Goal: Transaction & Acquisition: Book appointment/travel/reservation

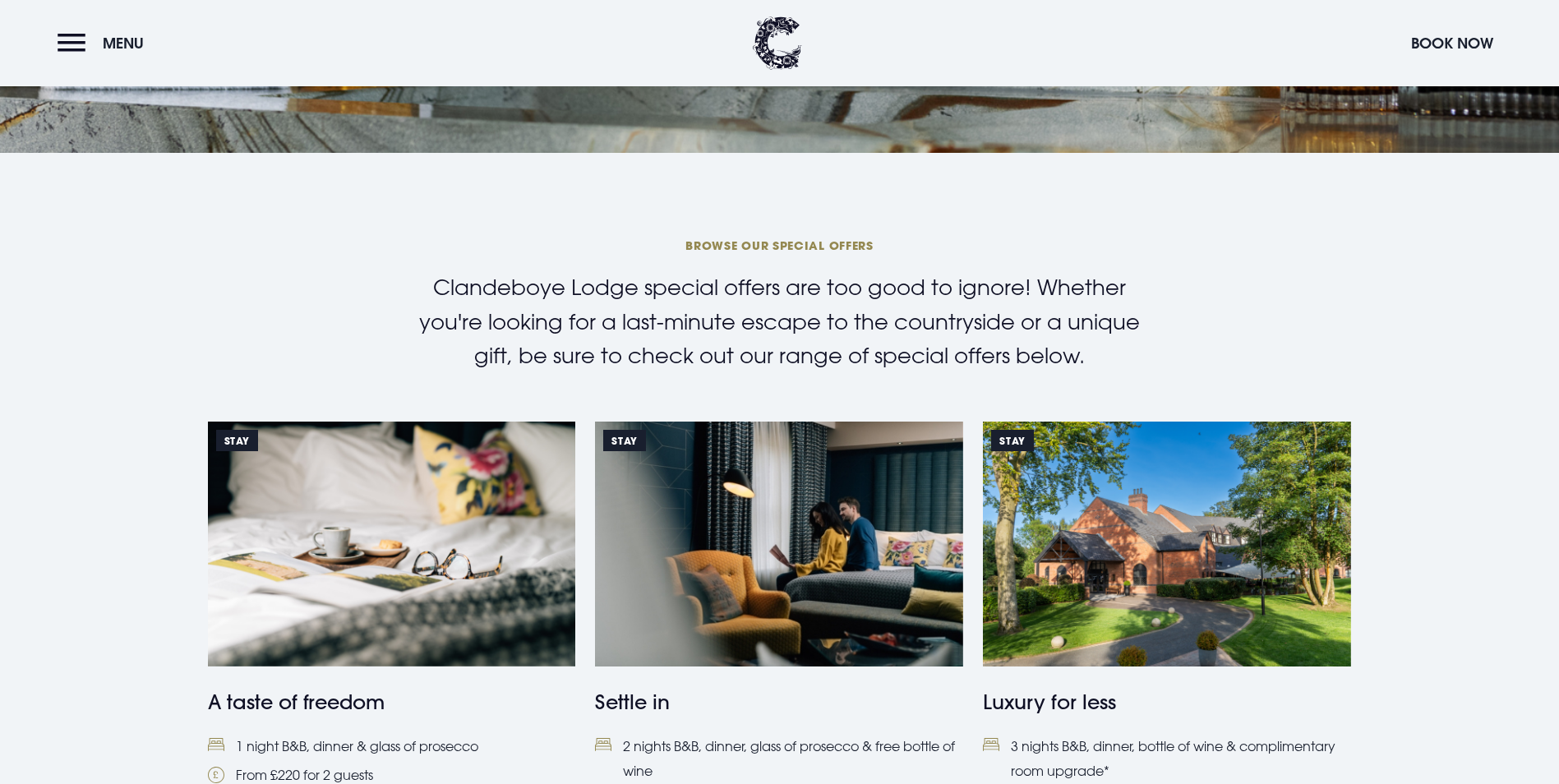
scroll to position [575, 0]
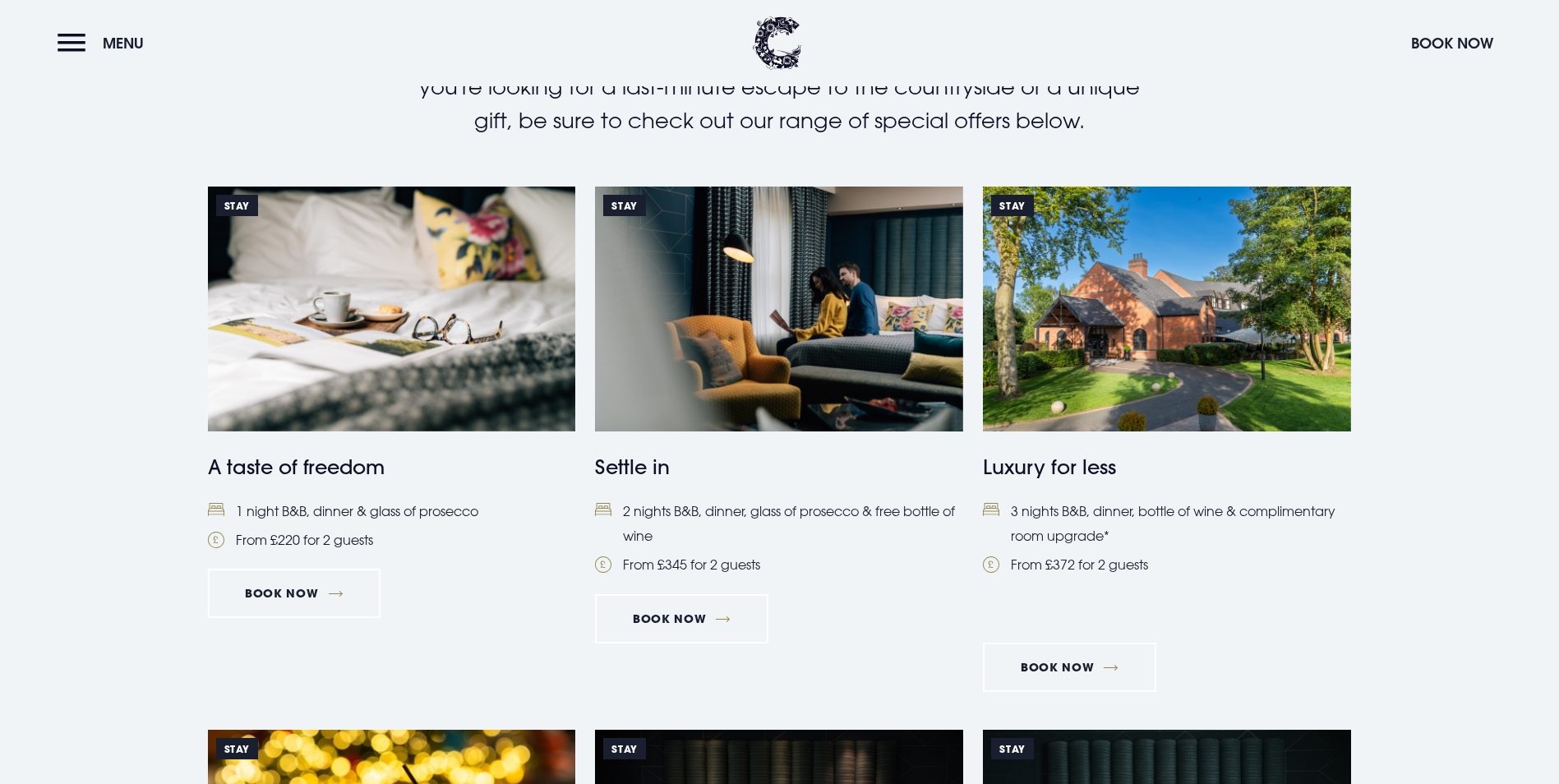
click at [352, 482] on h4 "A taste of freedom" at bounding box center [392, 467] width 368 height 29
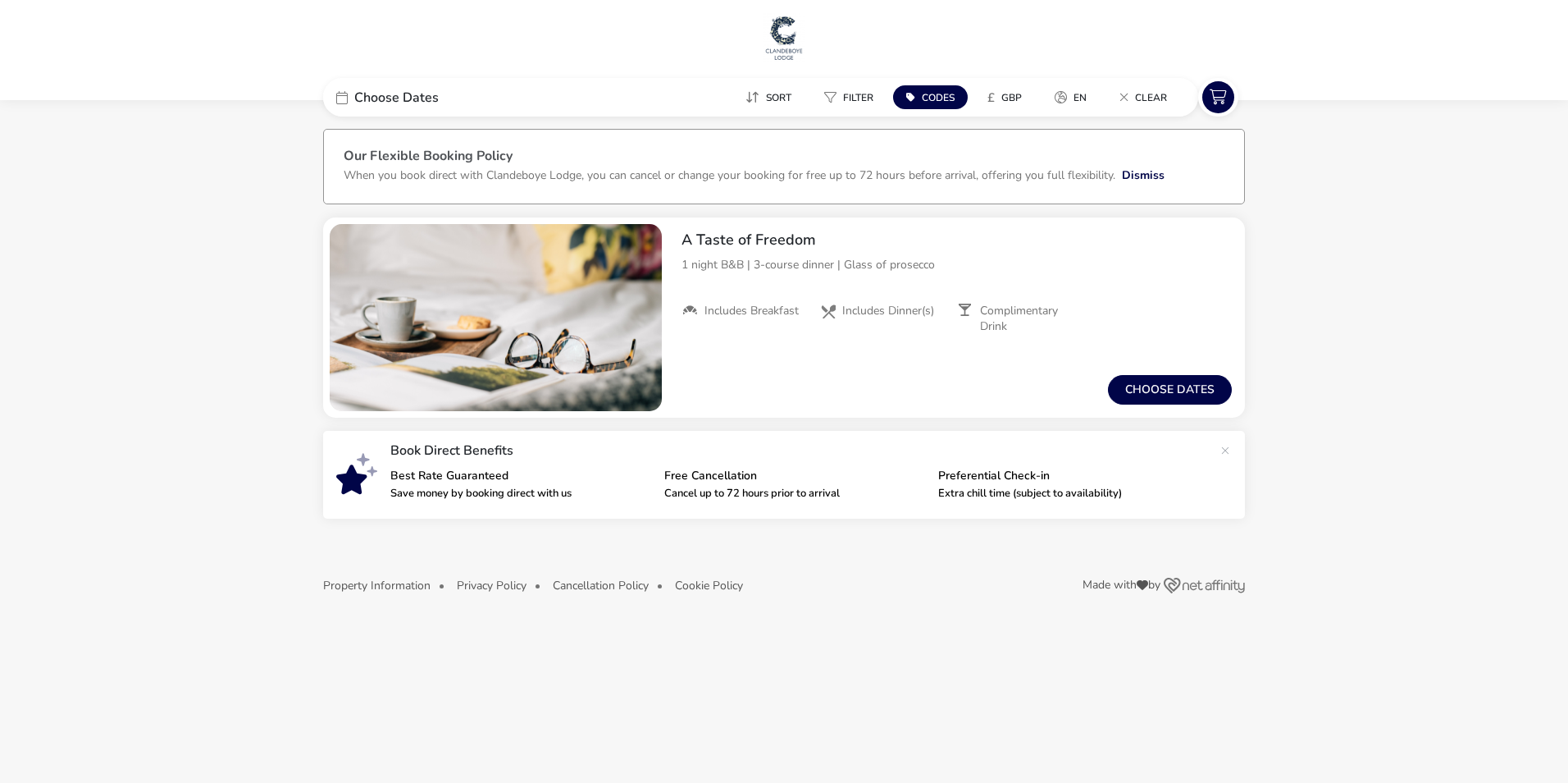
click at [534, 114] on div "Choose Dates" at bounding box center [446, 98] width 246 height 39
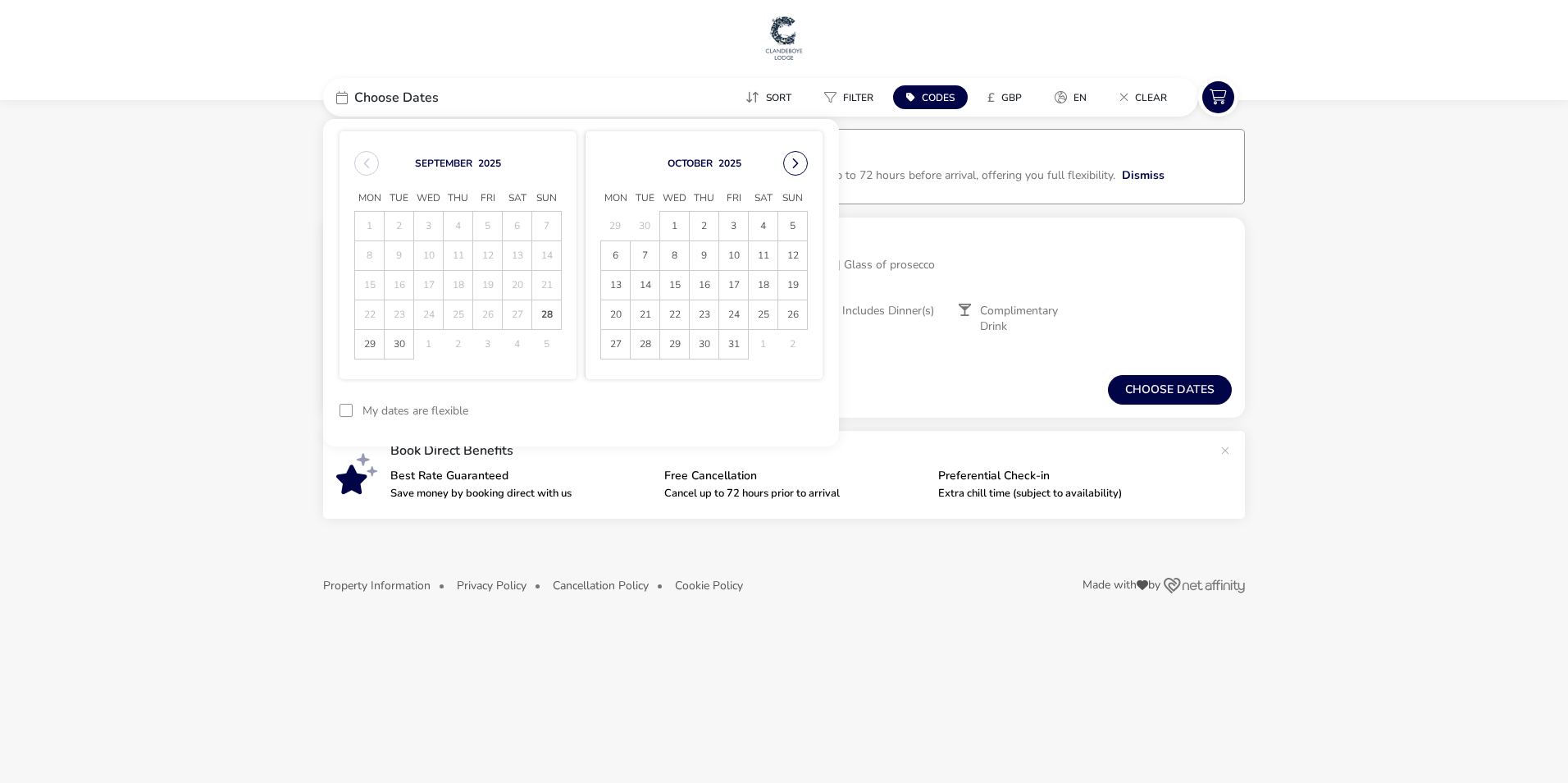
click at [799, 164] on button "Next Month" at bounding box center [795, 163] width 24 height 24
click at [795, 170] on button "Next Month" at bounding box center [795, 163] width 24 height 24
click at [425, 347] on span "31" at bounding box center [429, 344] width 29 height 29
click at [1132, 387] on button "Choose dates" at bounding box center [1169, 389] width 124 height 29
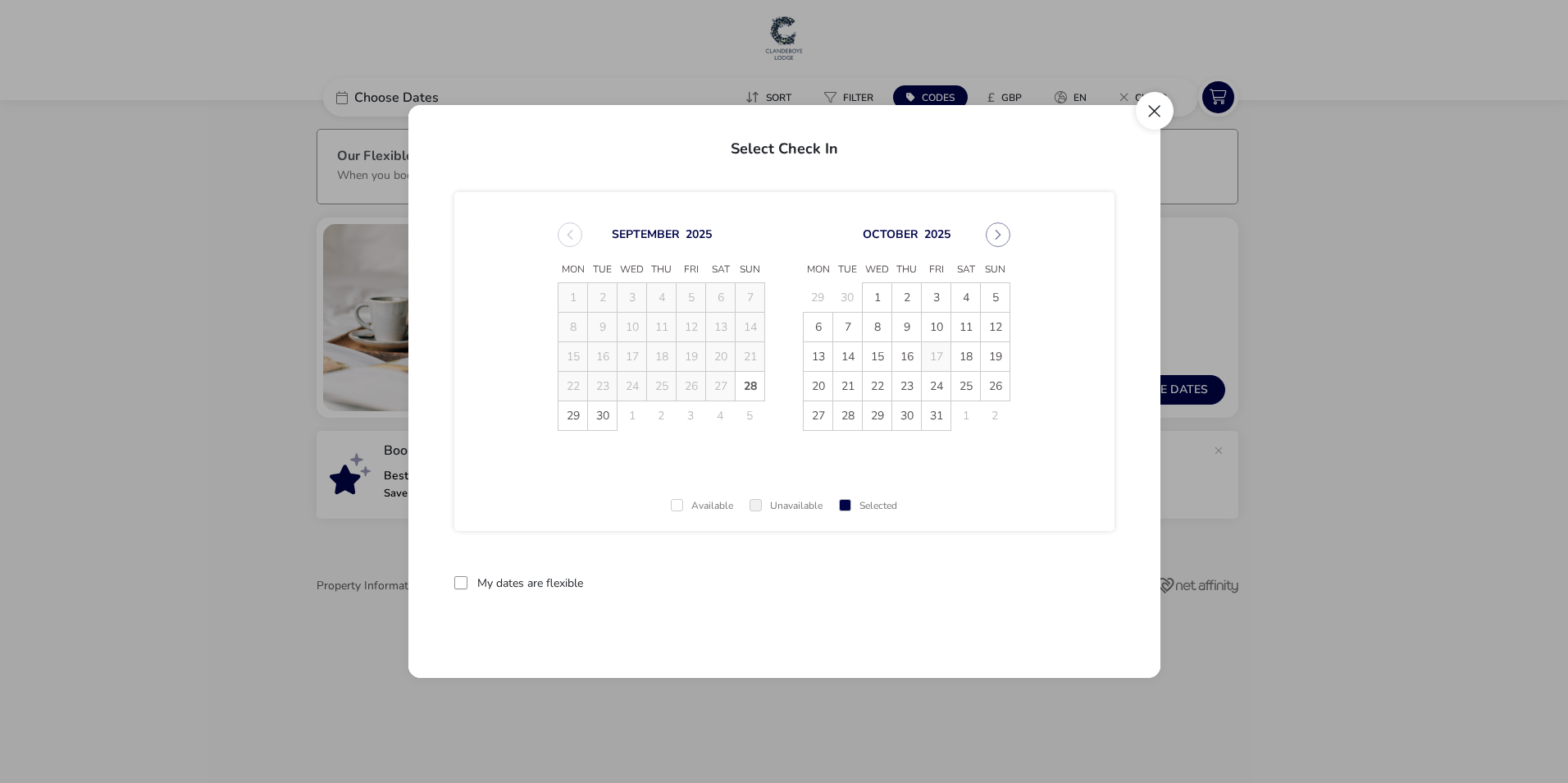
click at [1173, 108] on button "Close" at bounding box center [1154, 110] width 38 height 38
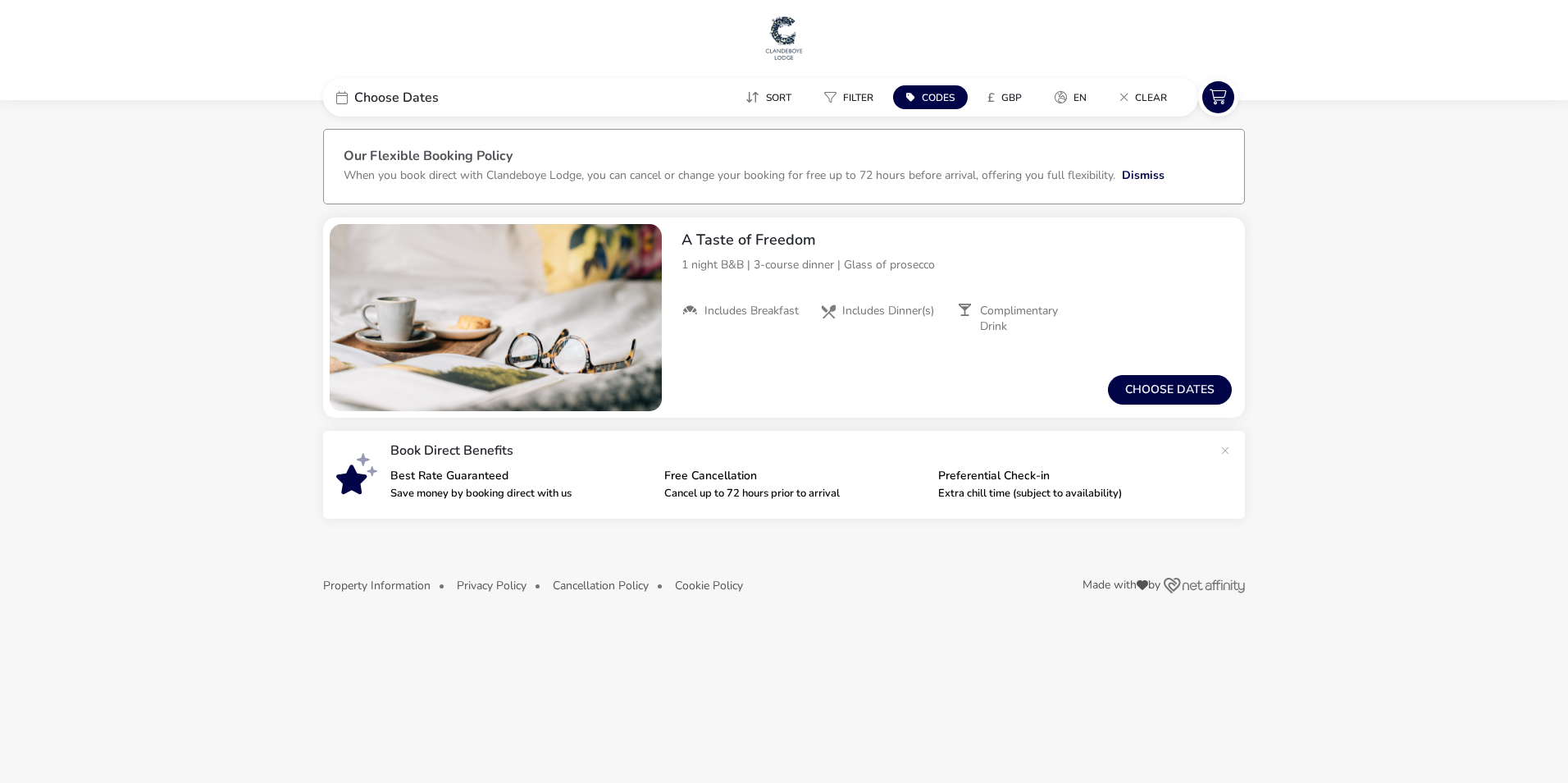
click at [452, 96] on div "Choose Dates" at bounding box center [446, 98] width 246 height 39
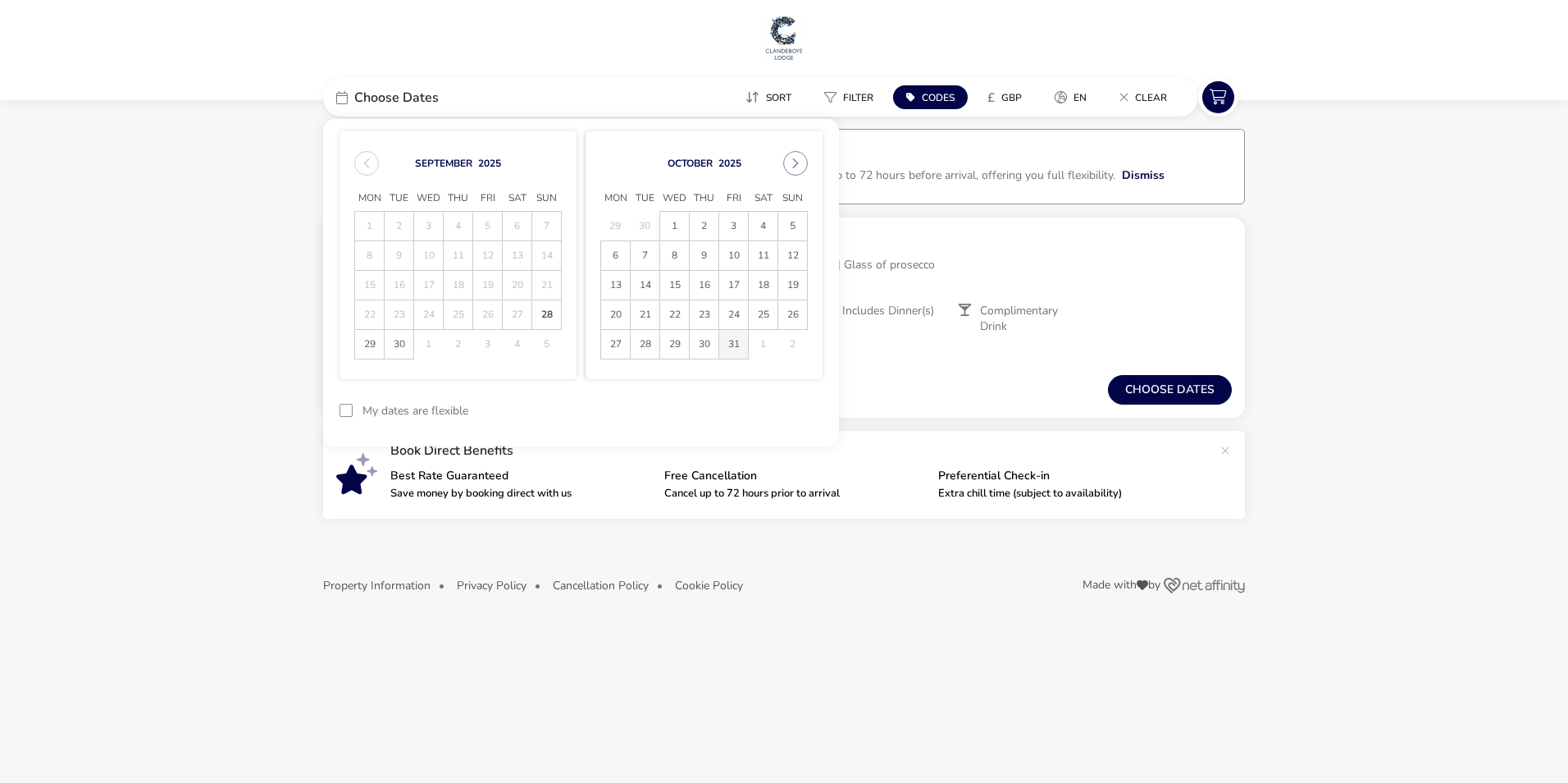
click at [738, 348] on span "31" at bounding box center [734, 344] width 29 height 29
click at [808, 402] on button "reset" at bounding box center [790, 410] width 65 height 39
click at [794, 174] on button "Next Month" at bounding box center [795, 163] width 24 height 24
click at [678, 352] on span "31" at bounding box center [674, 344] width 29 height 29
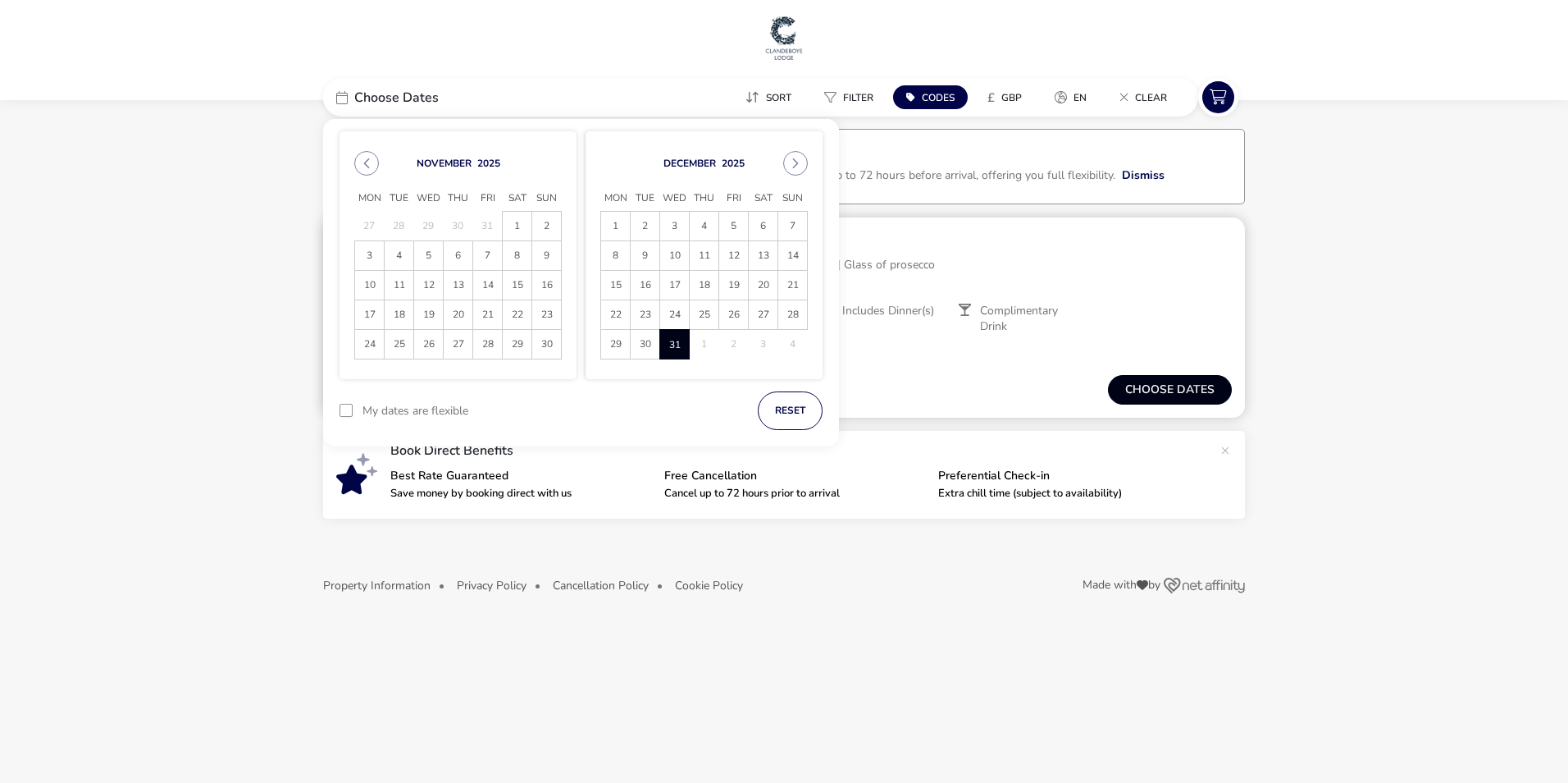
click at [1191, 384] on button "Choose dates" at bounding box center [1169, 389] width 124 height 29
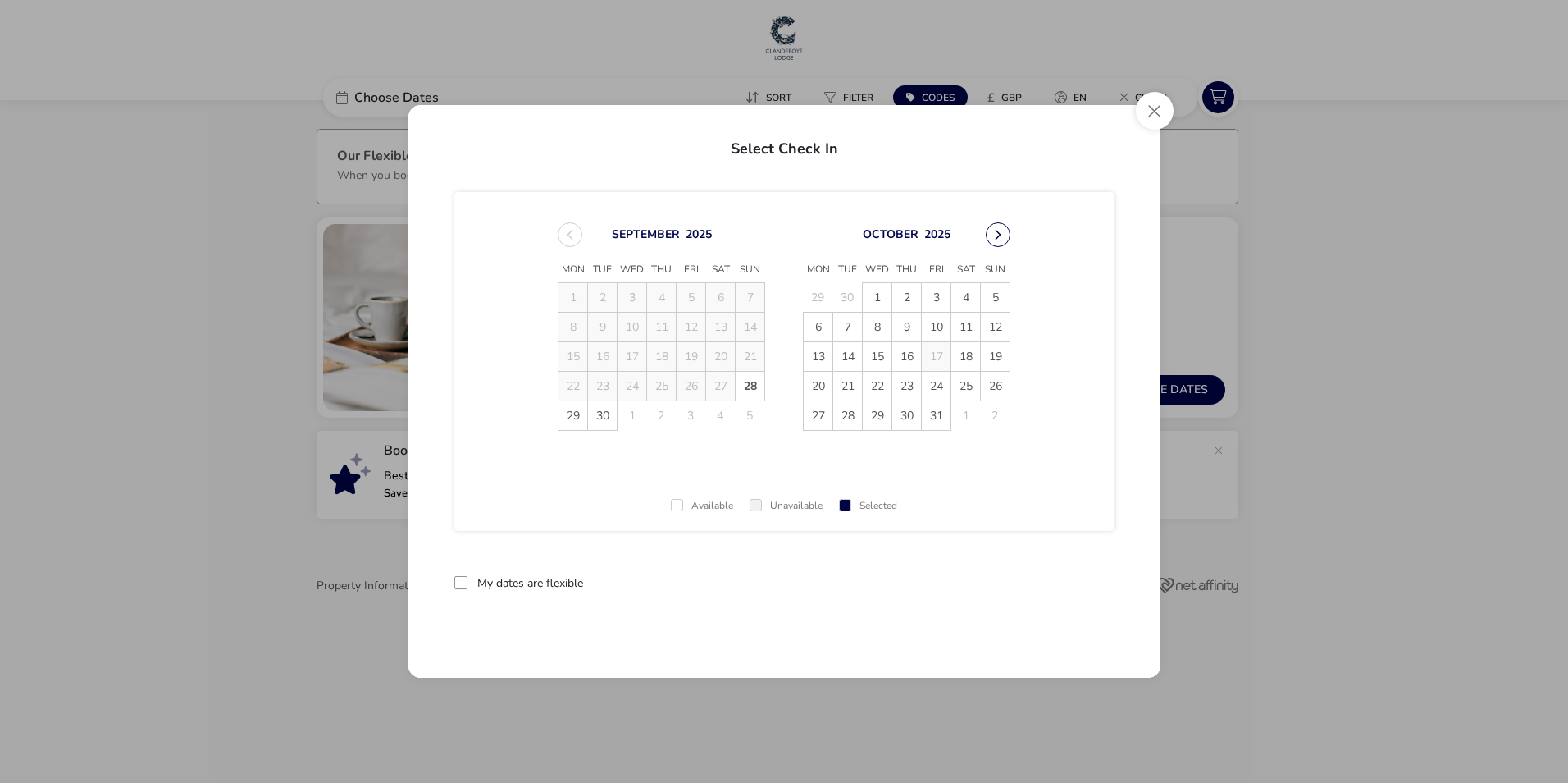
click at [1000, 235] on button "Next Month" at bounding box center [998, 234] width 24 height 24
click at [1000, 235] on span "October 2025 Mon Tue Wed Thu Fri Sat Sun 29 30 1 2 3 4 5 6 7 8 9 10 11 12 13 14…" at bounding box center [784, 326] width 483 height 248
click at [1002, 240] on button "Next Month" at bounding box center [998, 234] width 24 height 24
click at [877, 417] on span "31" at bounding box center [877, 415] width 29 height 29
click at [908, 415] on td "1" at bounding box center [907, 415] width 29 height 29
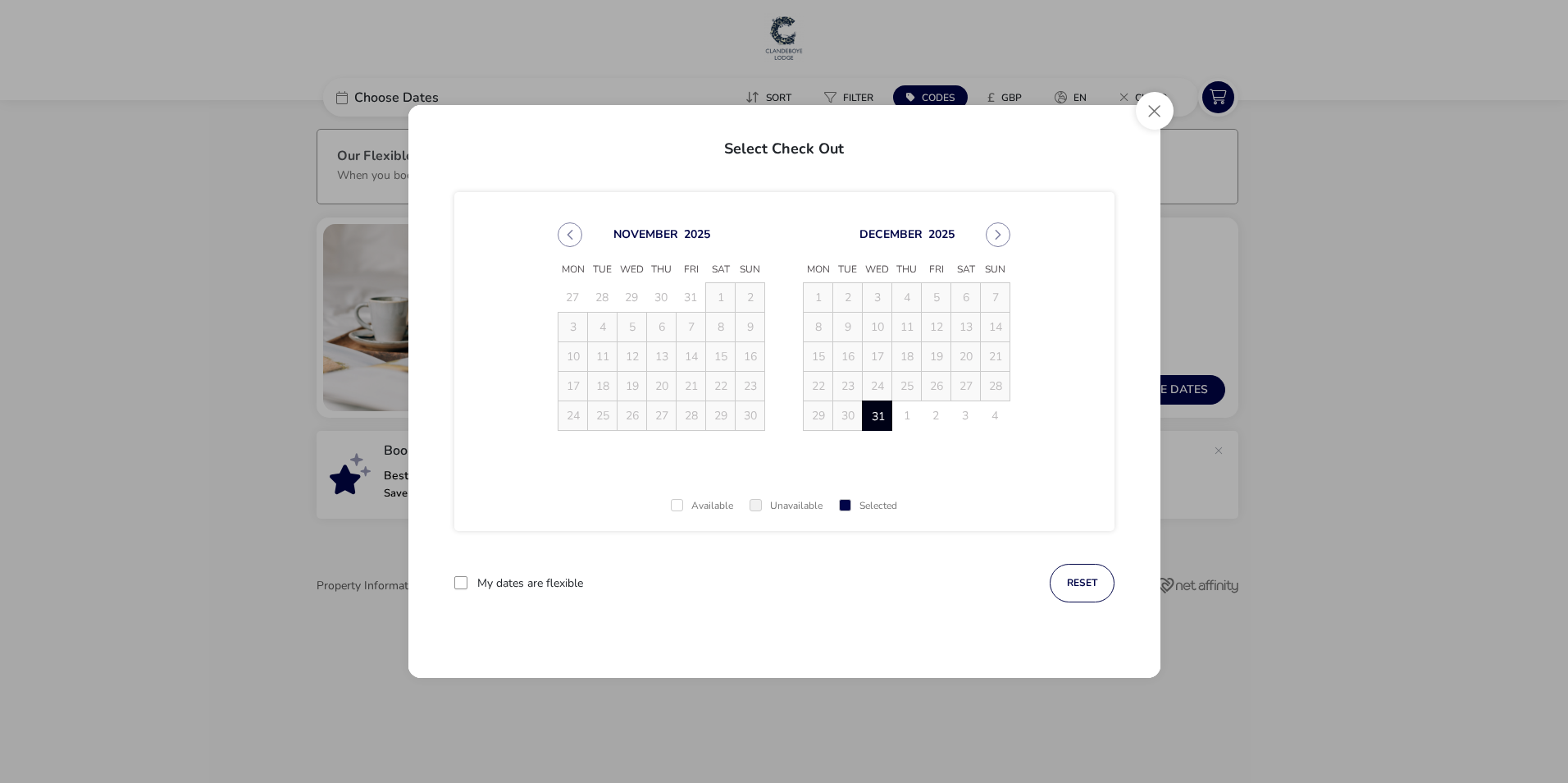
click at [568, 252] on div "November 2025 Mon Tue Wed Thu Fri Sat Sun 27 28 29 30 31 1 2 3 4 5 6 7 8 9 10 1…" at bounding box center [662, 326] width 237 height 248
click at [571, 243] on button "Previous Month" at bounding box center [569, 234] width 24 height 24
click at [565, 236] on button "Previous Month" at bounding box center [569, 234] width 24 height 24
click at [999, 235] on button "Next Month" at bounding box center [998, 234] width 24 height 24
click at [999, 235] on span "October 2025 Mon Tue Wed Thu Fri Sat Sun 29 30 1 2 3 4 5 6 7 8 9 10 11 12 13 14…" at bounding box center [784, 326] width 483 height 248
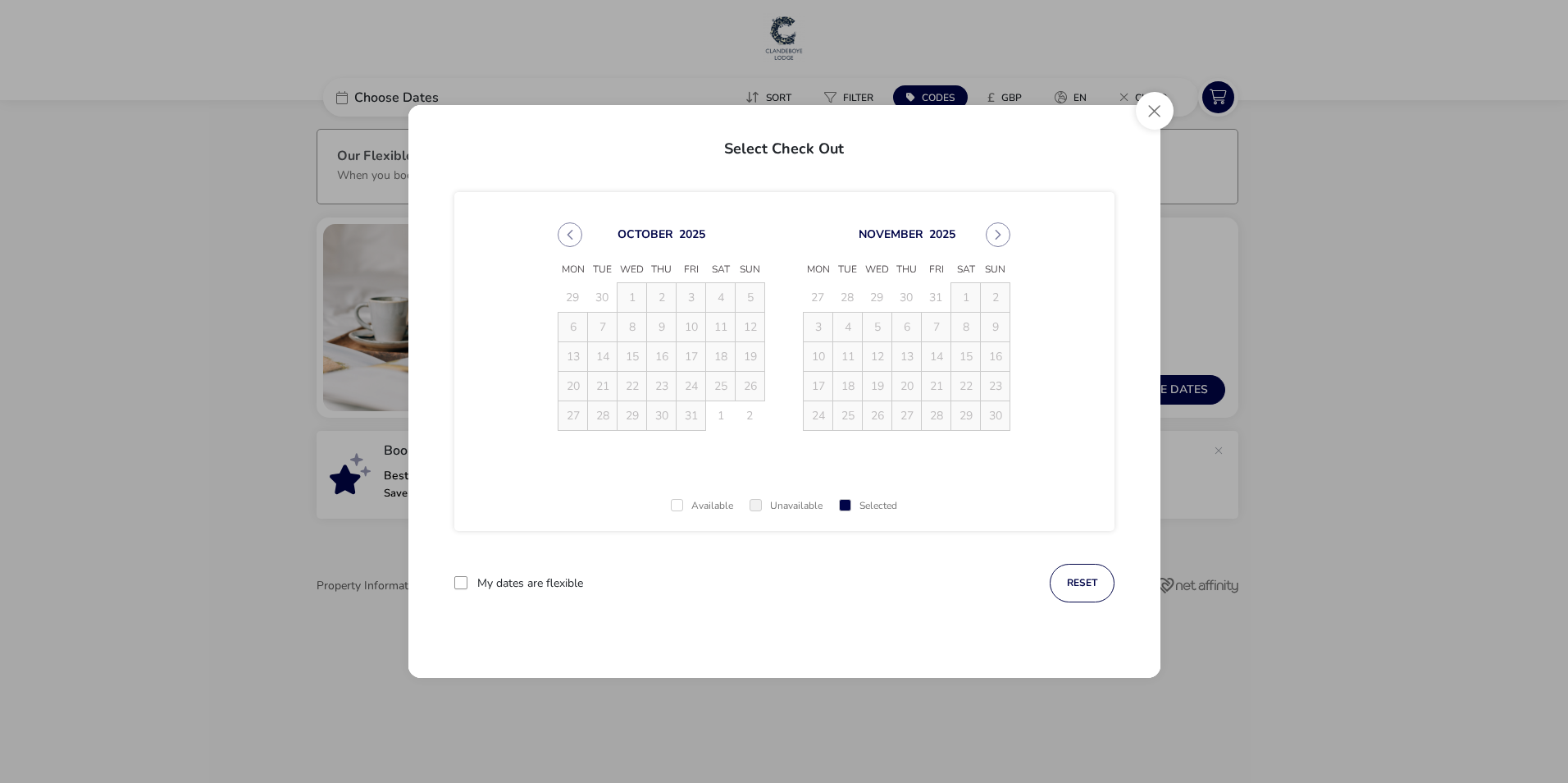
click at [999, 235] on button "Next Month" at bounding box center [998, 234] width 24 height 24
click at [910, 416] on td "1" at bounding box center [907, 415] width 29 height 29
click at [997, 214] on div "December 2025 Mon Tue Wed Thu Fri Sat Sun 1 2 3 4 5 6 7 8 9 10 11 12 13 14 15 1…" at bounding box center [907, 326] width 237 height 248
click at [1003, 242] on button "Next Month" at bounding box center [998, 234] width 24 height 24
click at [902, 298] on span "1" at bounding box center [907, 298] width 29 height 29
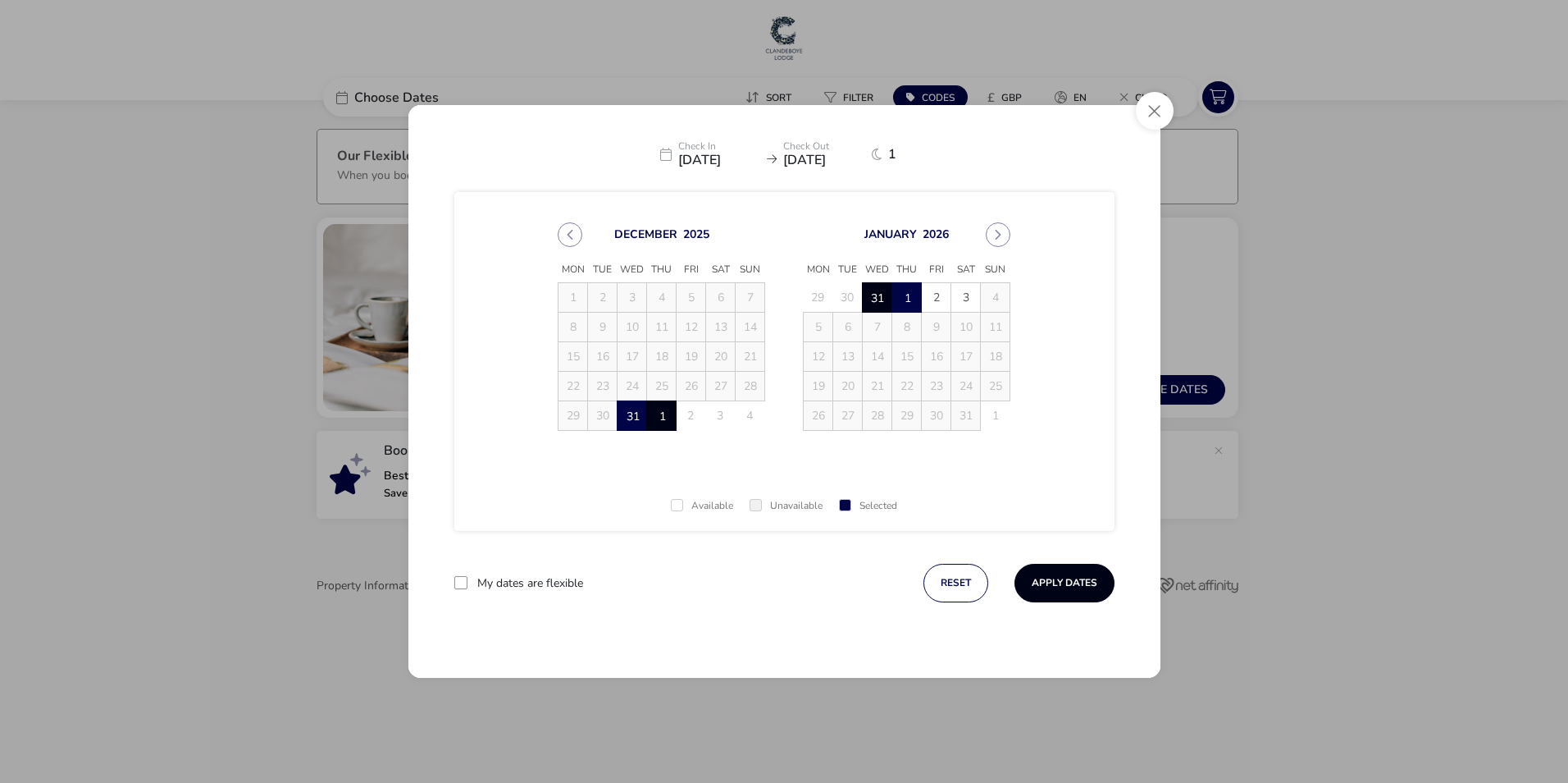
click at [1076, 588] on button "Apply Dates" at bounding box center [1064, 583] width 100 height 39
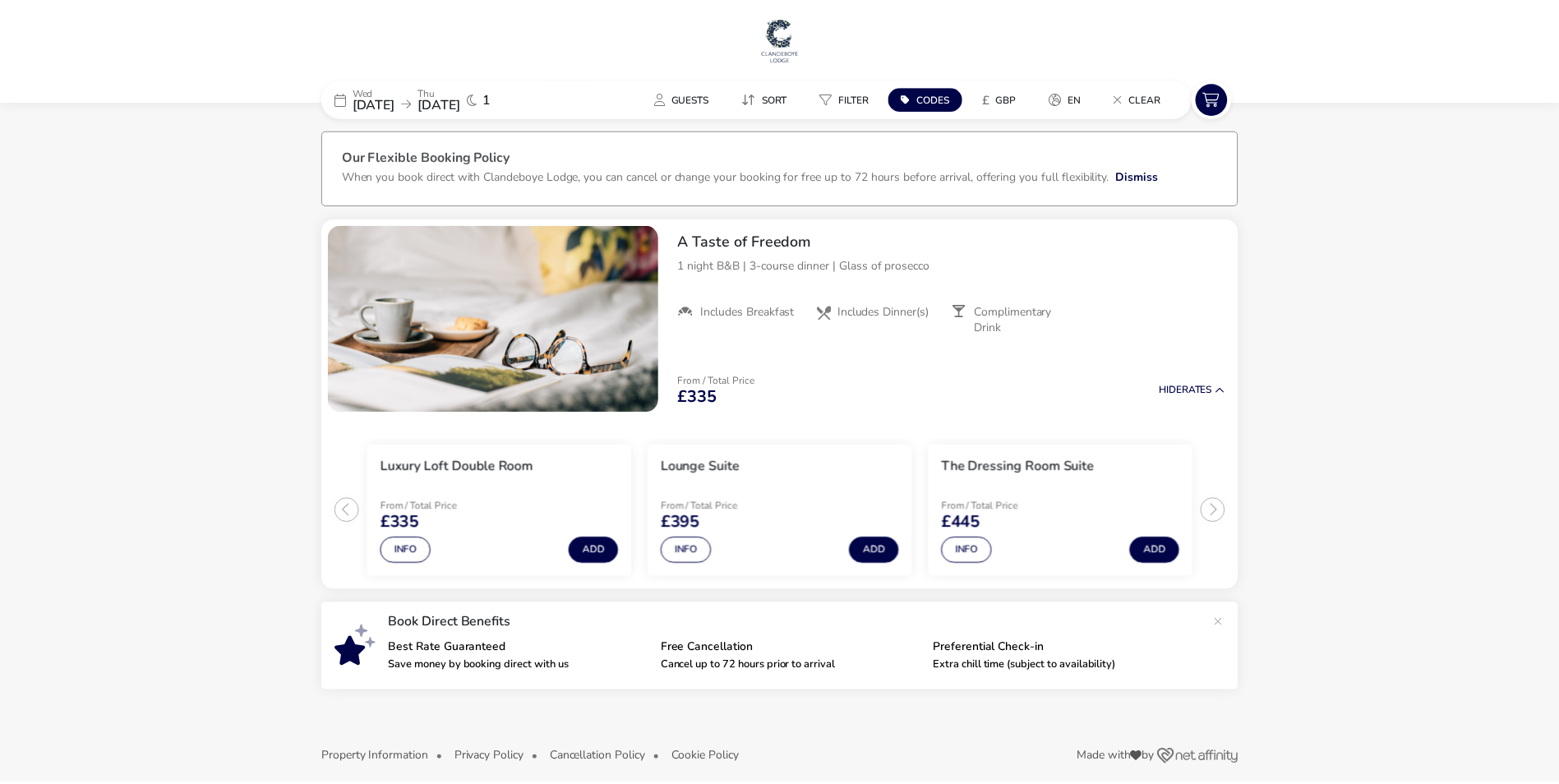
scroll to position [15, 0]
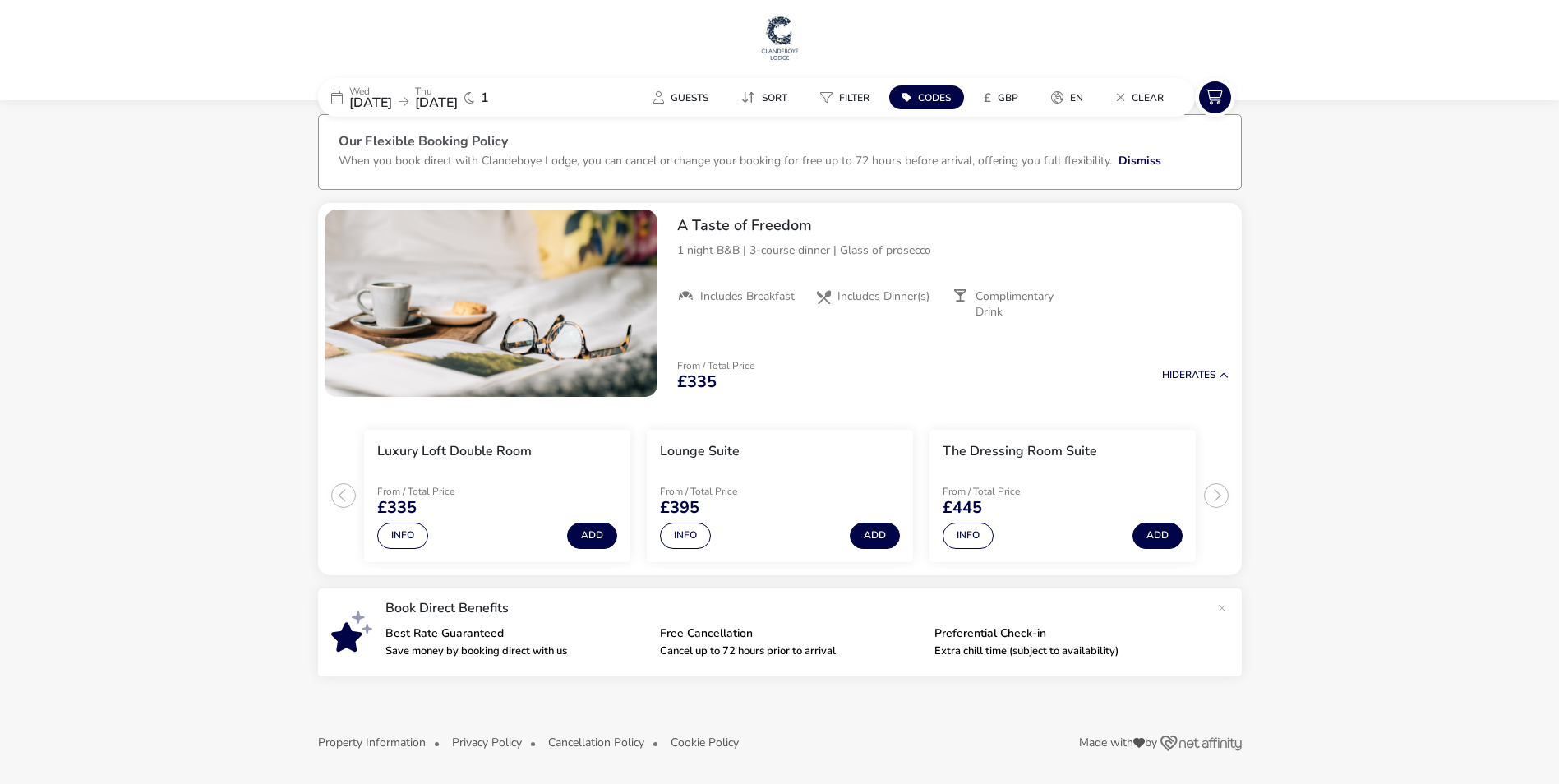
click at [392, 104] on span "31 Dec 2025" at bounding box center [371, 102] width 43 height 18
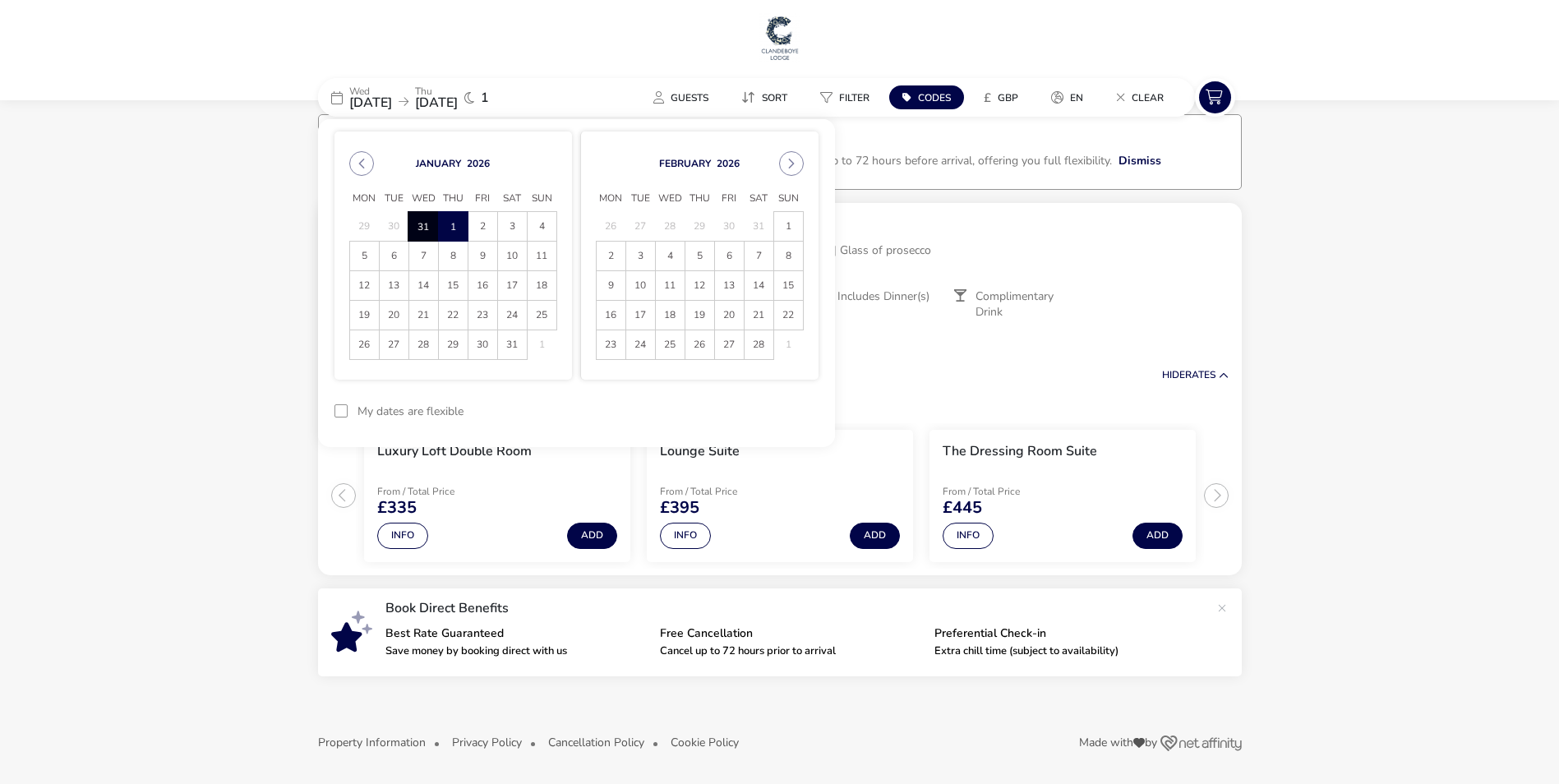
click at [458, 226] on span "1" at bounding box center [453, 227] width 29 height 29
click at [476, 223] on span "2" at bounding box center [483, 227] width 29 height 29
click at [750, 409] on button "Apply Dates" at bounding box center [768, 411] width 100 height 39
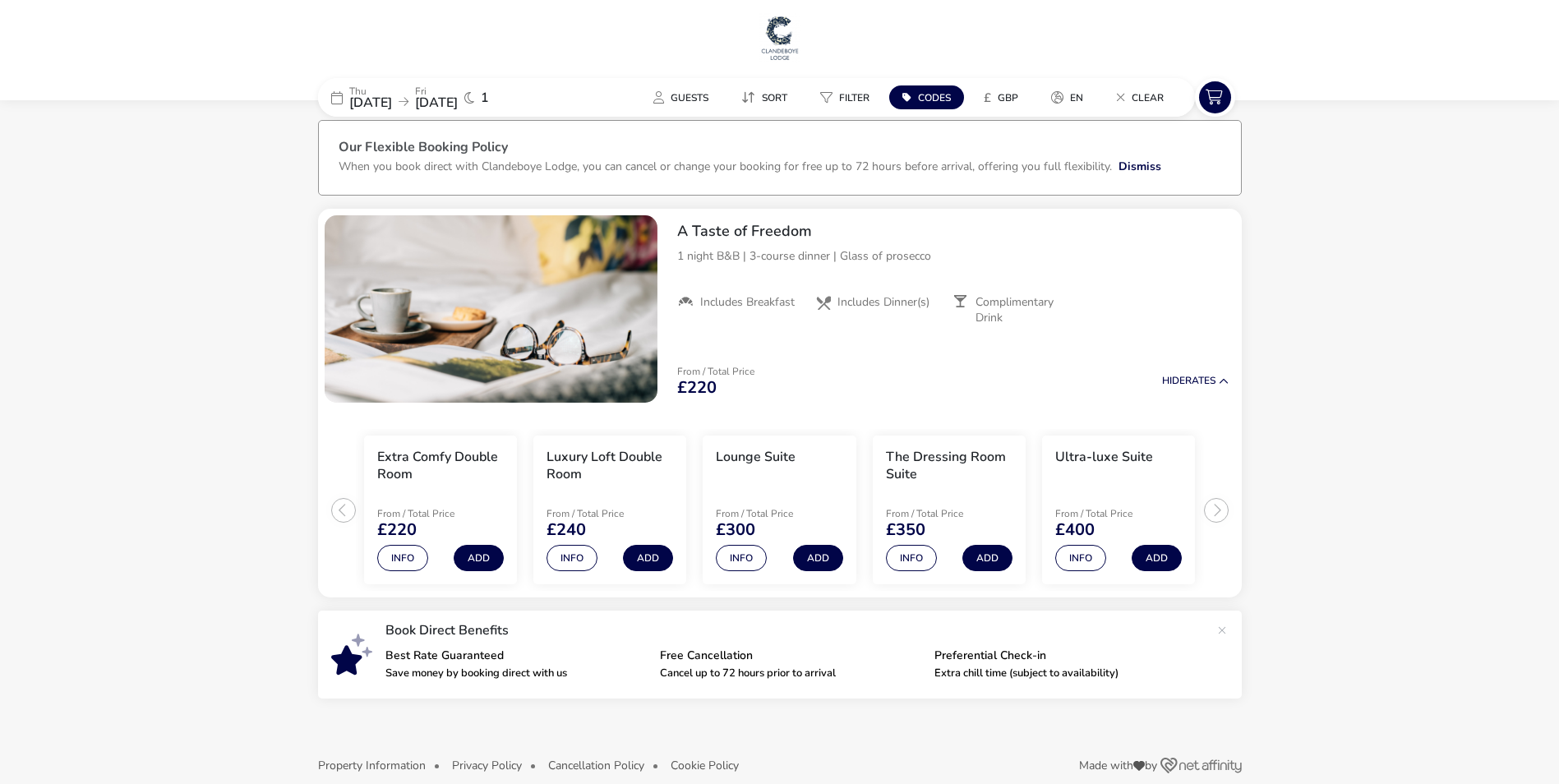
scroll to position [31, 0]
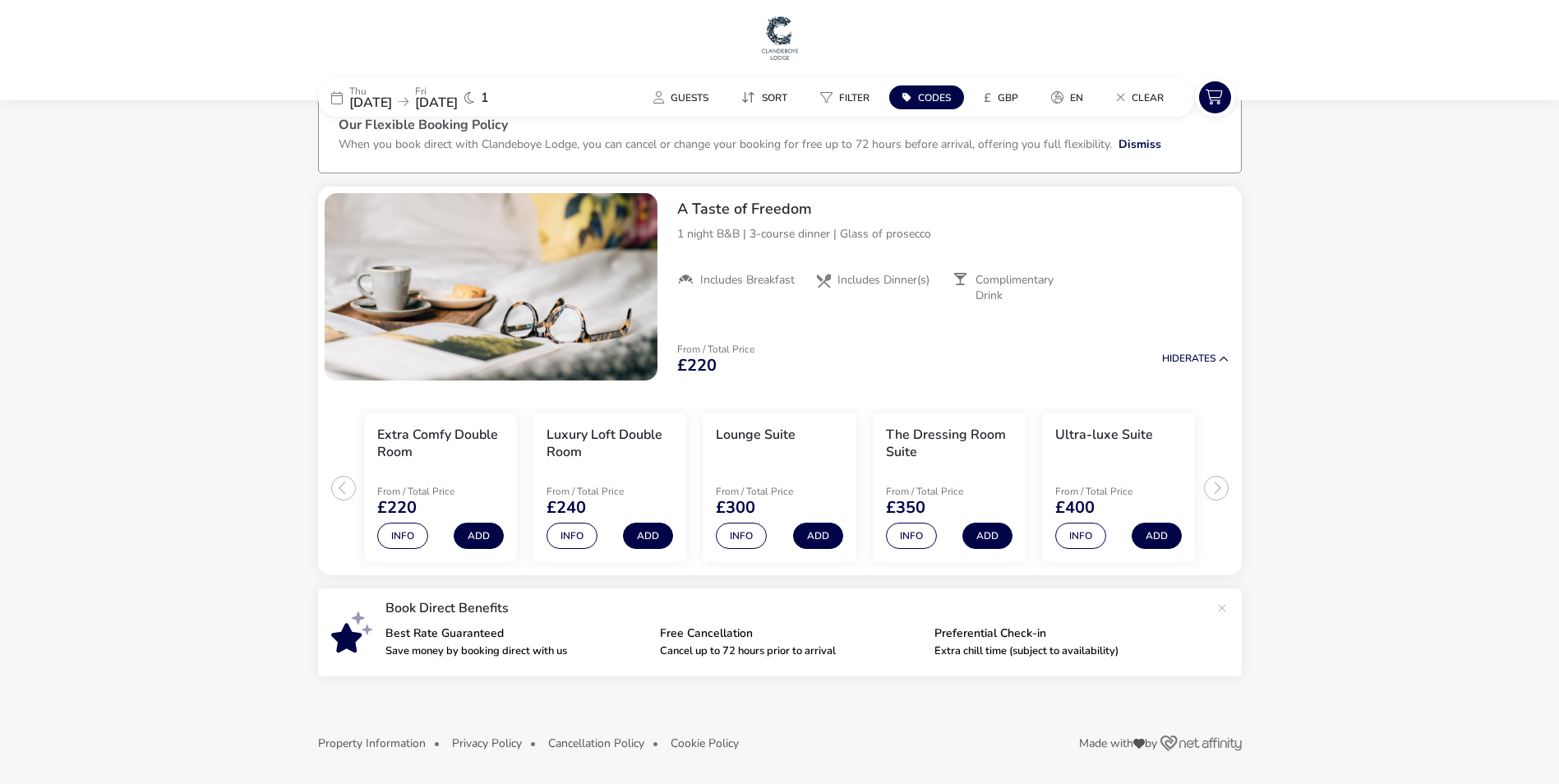
click at [389, 99] on span "01 Jan 2026" at bounding box center [371, 102] width 43 height 18
click at [392, 93] on span "01 Jan 2026" at bounding box center [371, 102] width 43 height 18
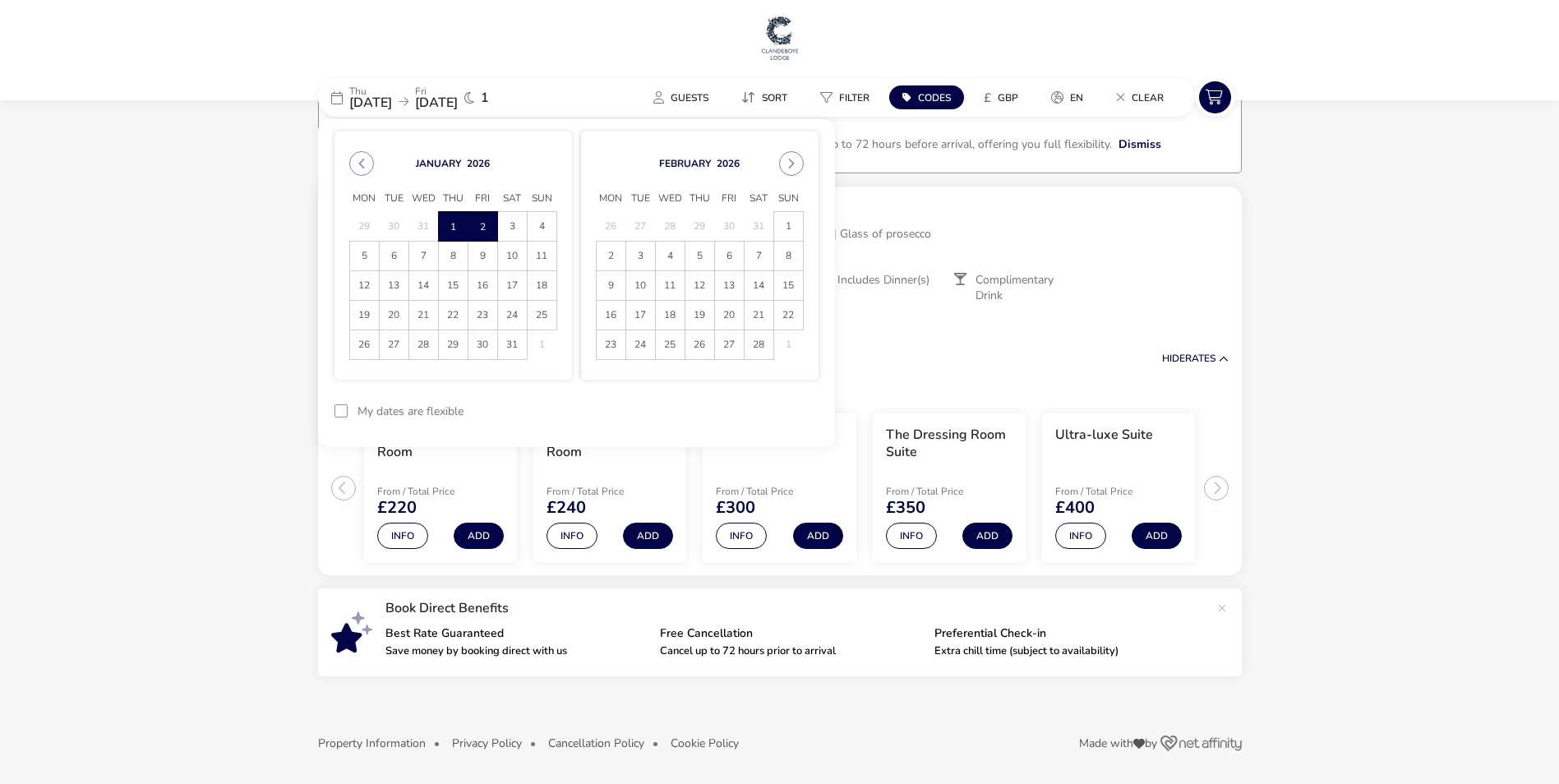
click at [477, 229] on span "2" at bounding box center [483, 227] width 29 height 29
click at [511, 229] on span "3" at bounding box center [512, 227] width 29 height 29
click at [797, 409] on button "Apply Dates" at bounding box center [768, 411] width 100 height 39
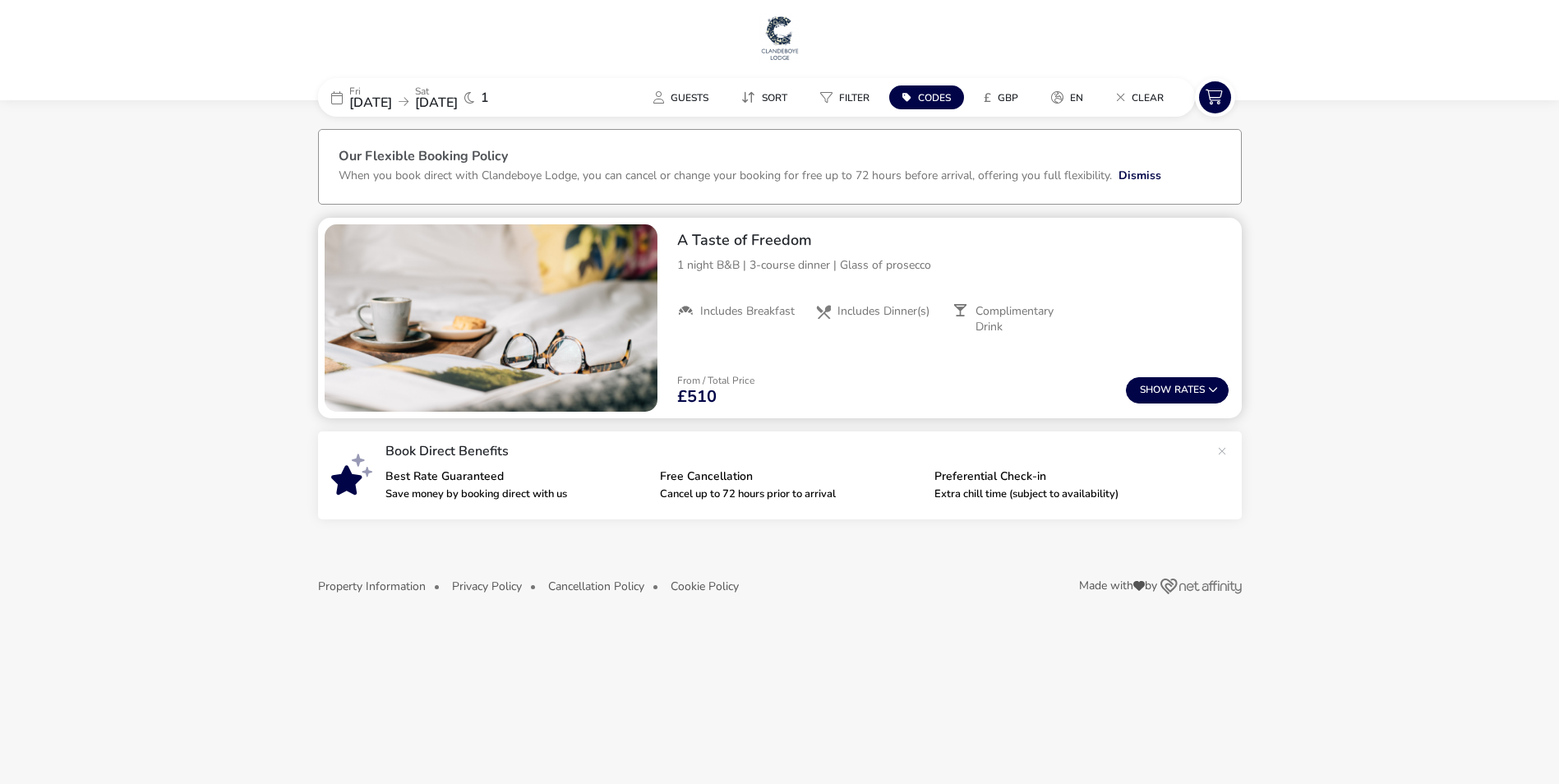
scroll to position [15, 0]
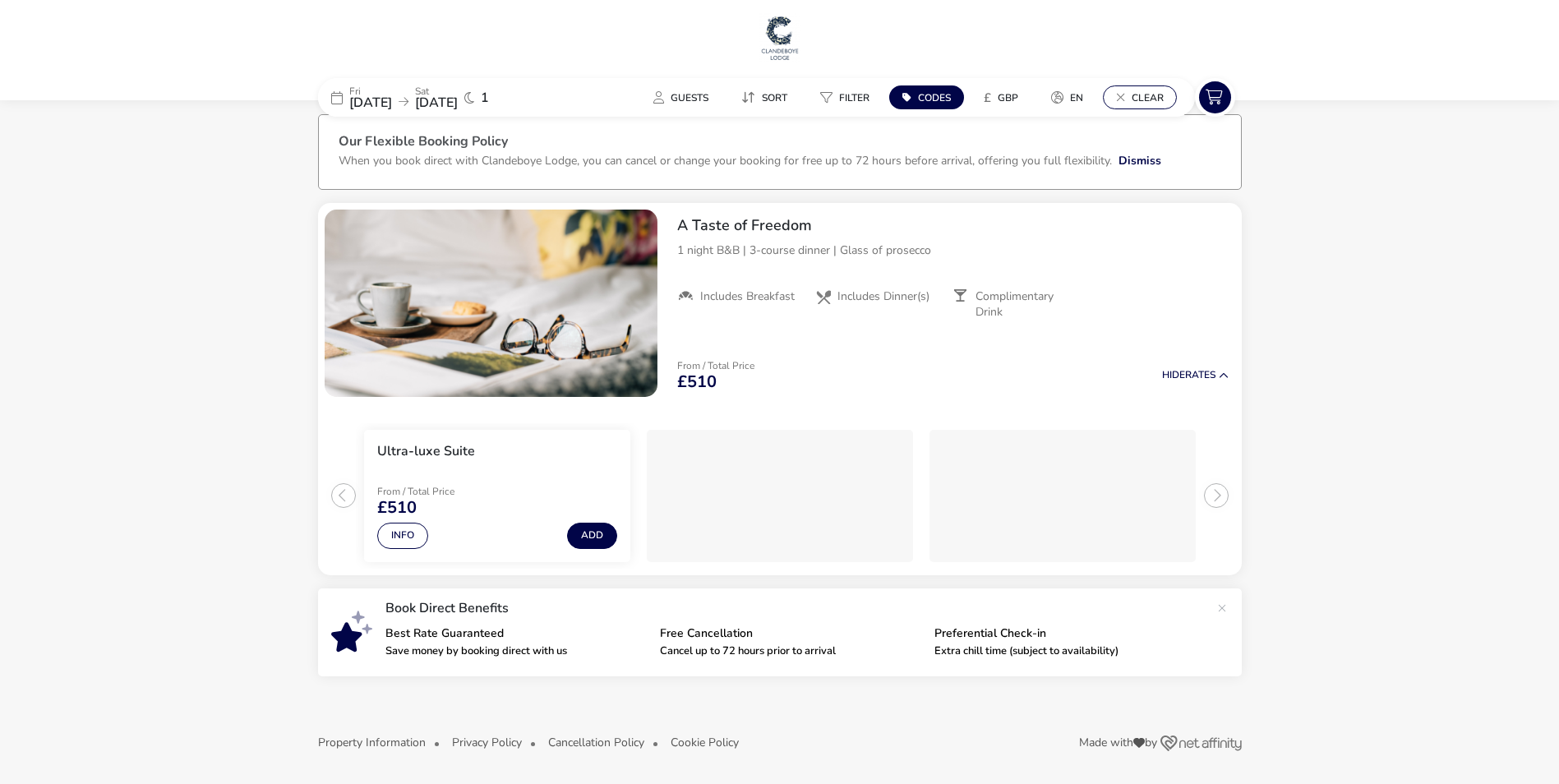
click at [1154, 97] on span "Clear" at bounding box center [1147, 98] width 32 height 13
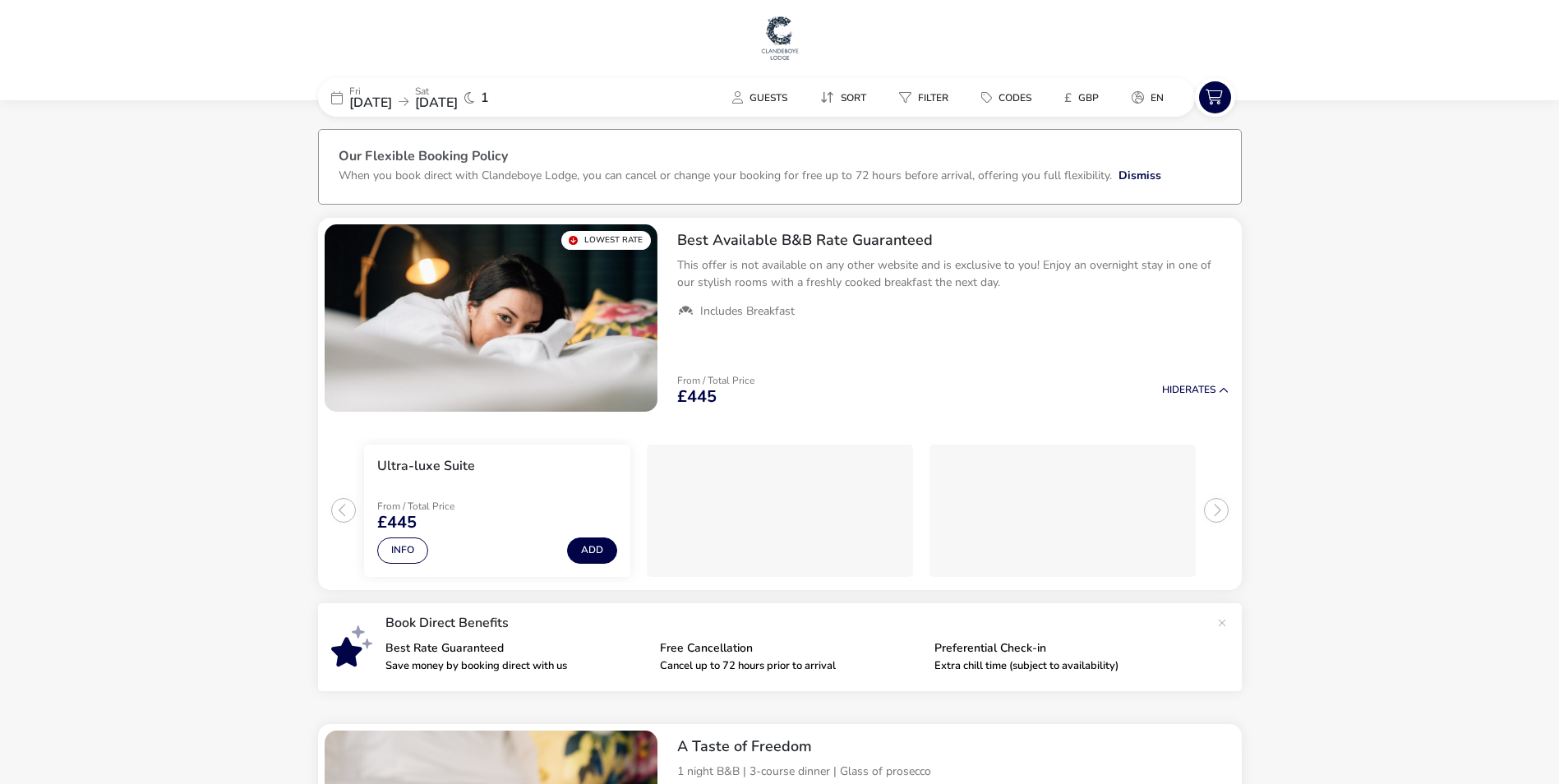
click at [374, 99] on span "02 Jan 2026" at bounding box center [371, 102] width 43 height 18
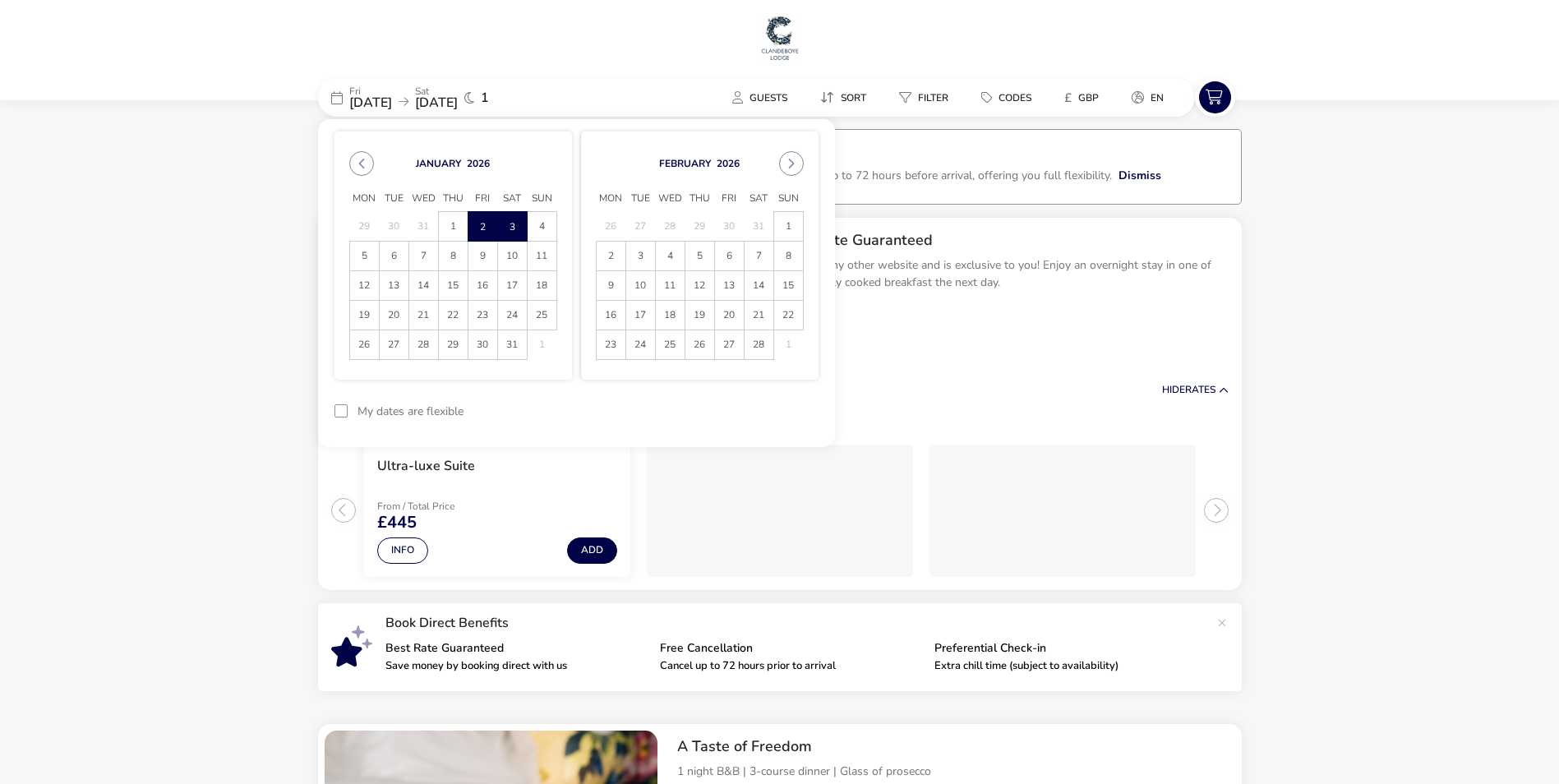
click at [474, 99] on icon at bounding box center [469, 98] width 10 height 13
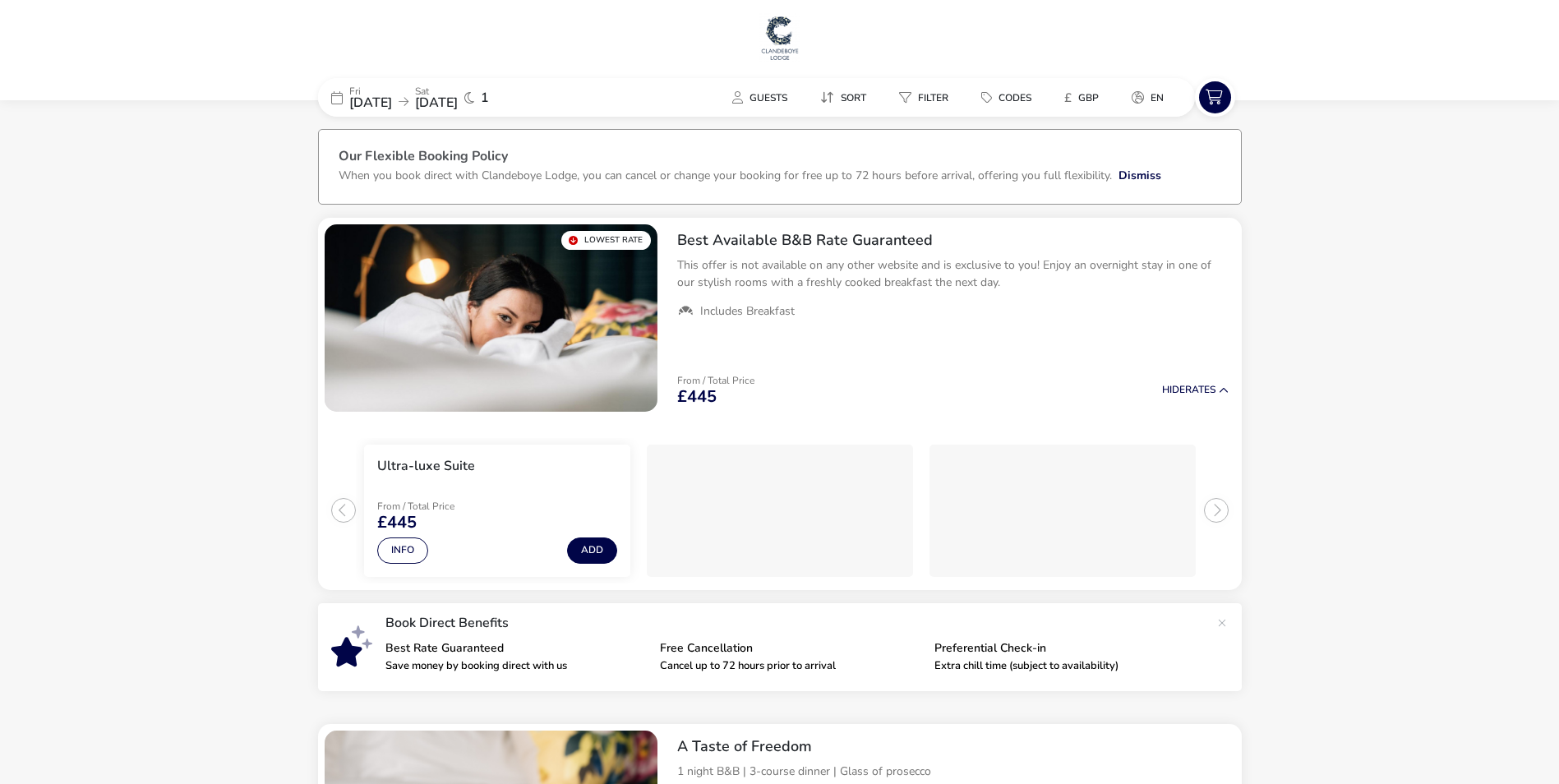
click at [474, 99] on icon at bounding box center [469, 98] width 10 height 13
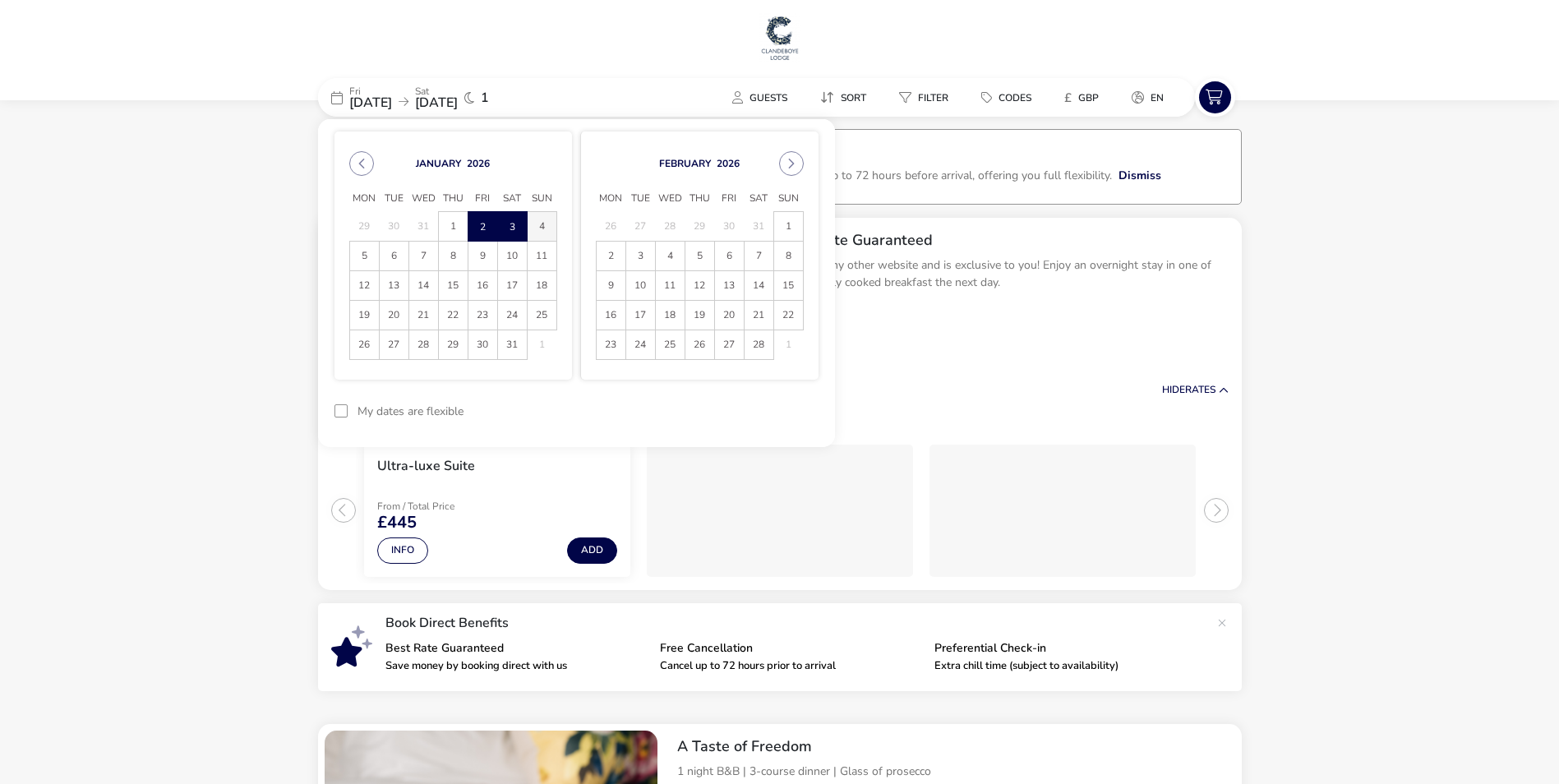
click at [545, 223] on span "4" at bounding box center [542, 227] width 29 height 29
click at [487, 230] on span "2" at bounding box center [483, 227] width 29 height 29
click at [553, 225] on span "4" at bounding box center [542, 227] width 29 height 29
click at [748, 408] on button "Apply Dates" at bounding box center [768, 411] width 100 height 39
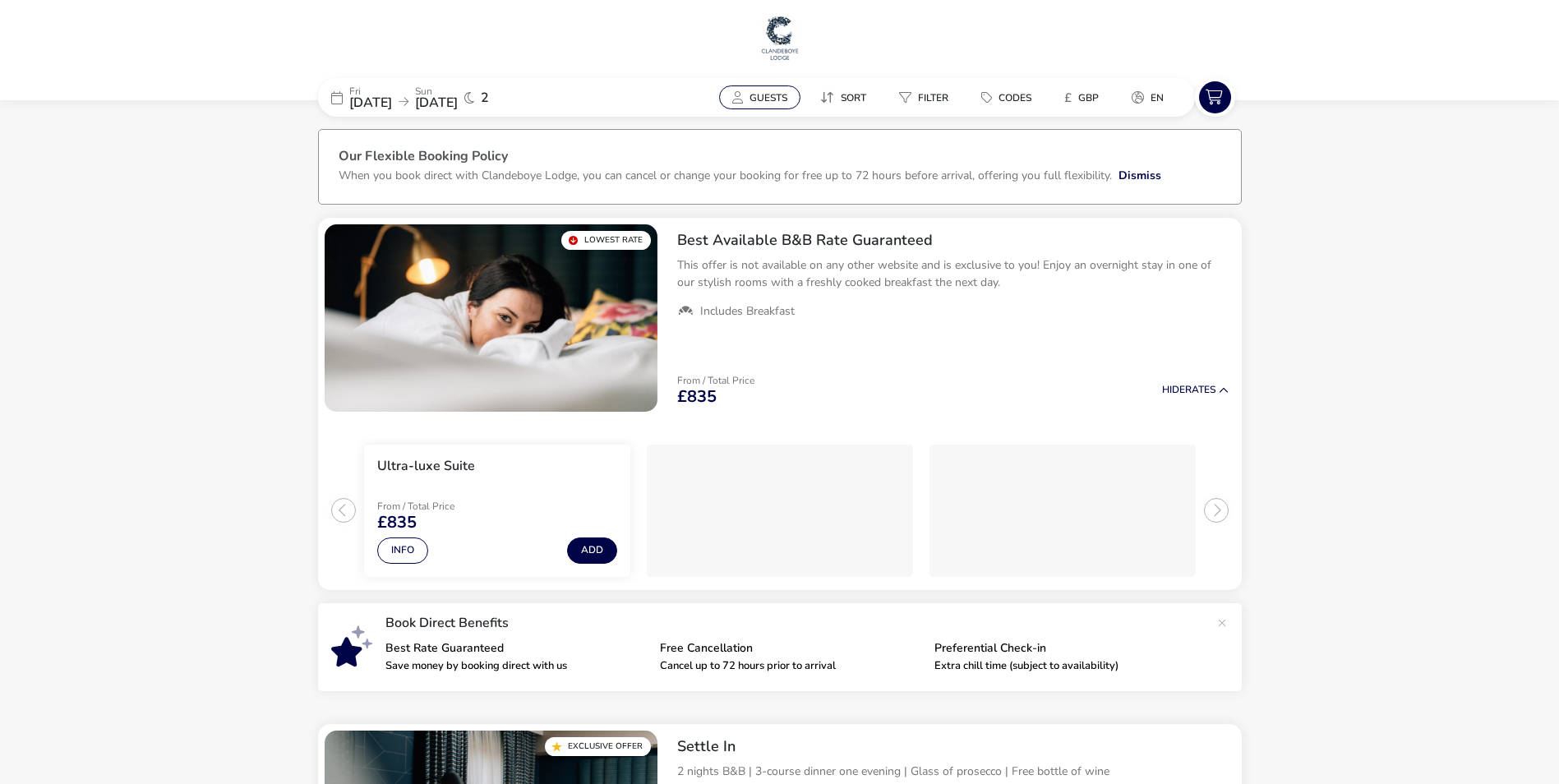
click at [785, 101] on span "Guests" at bounding box center [768, 98] width 38 height 13
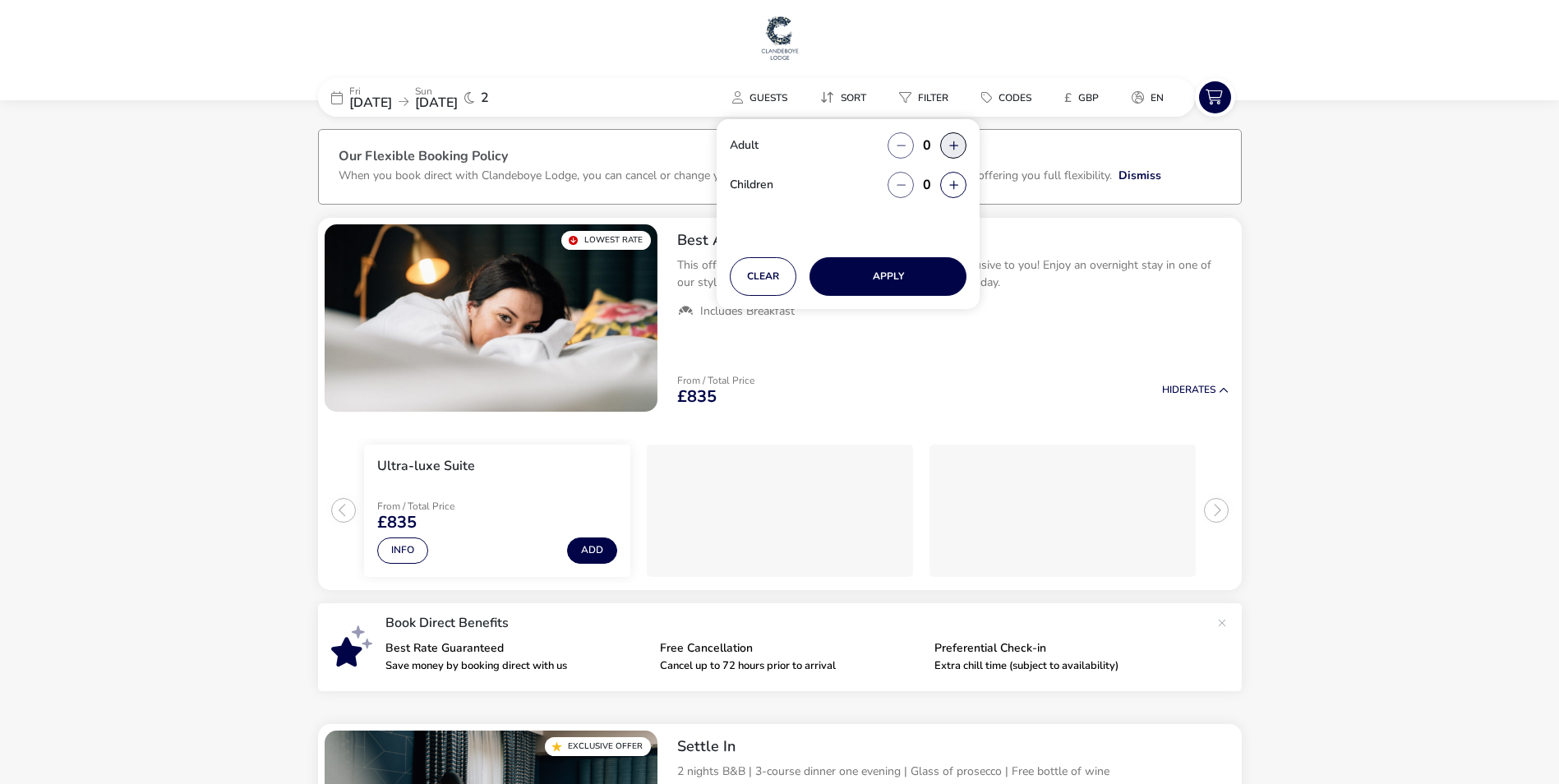
click at [953, 142] on button "button" at bounding box center [953, 145] width 26 height 26
click at [953, 143] on span "button" at bounding box center [953, 143] width 0 height 0
type input "2"
click at [922, 272] on button "Apply" at bounding box center [888, 276] width 157 height 39
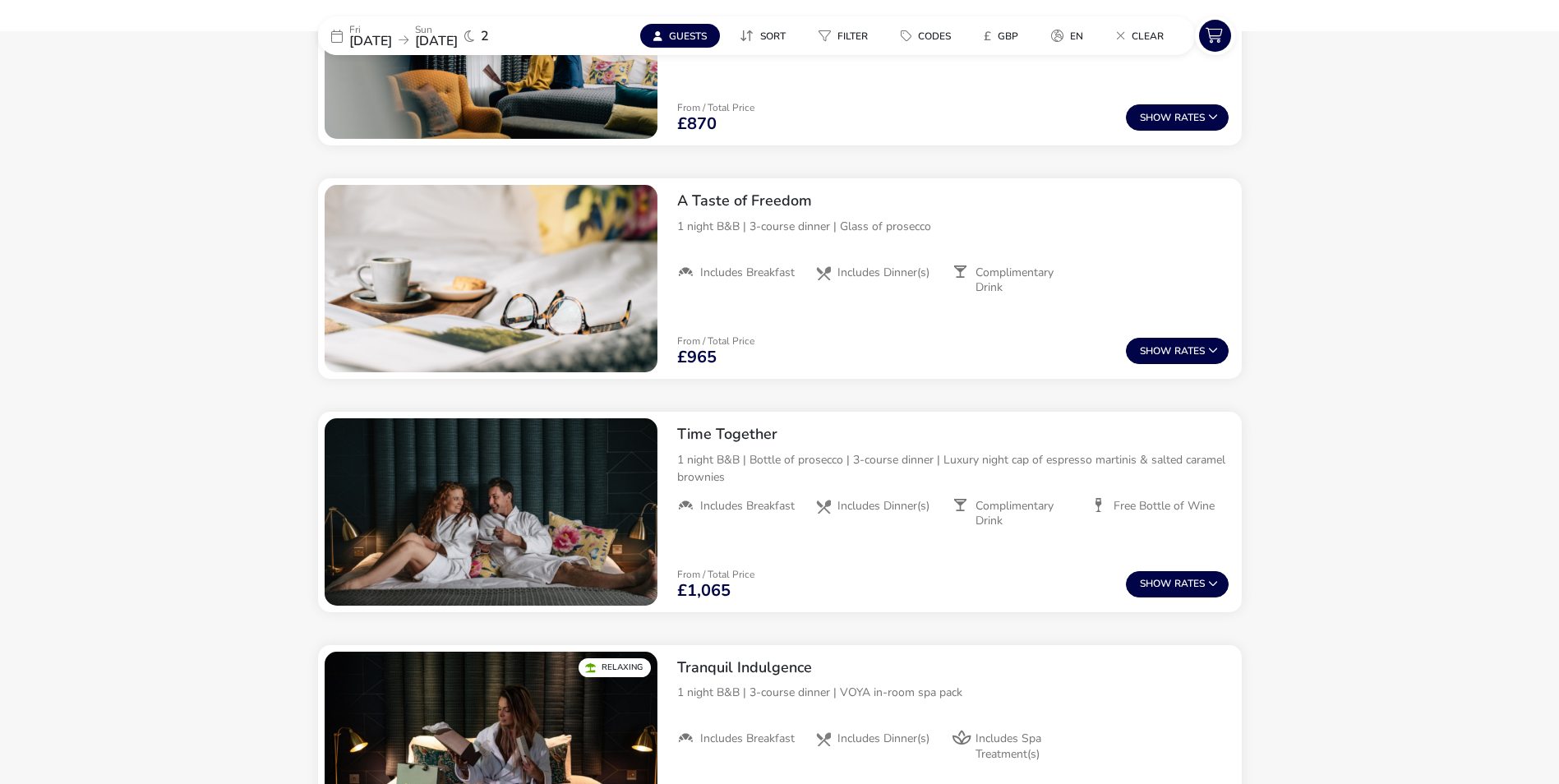
scroll to position [822, 0]
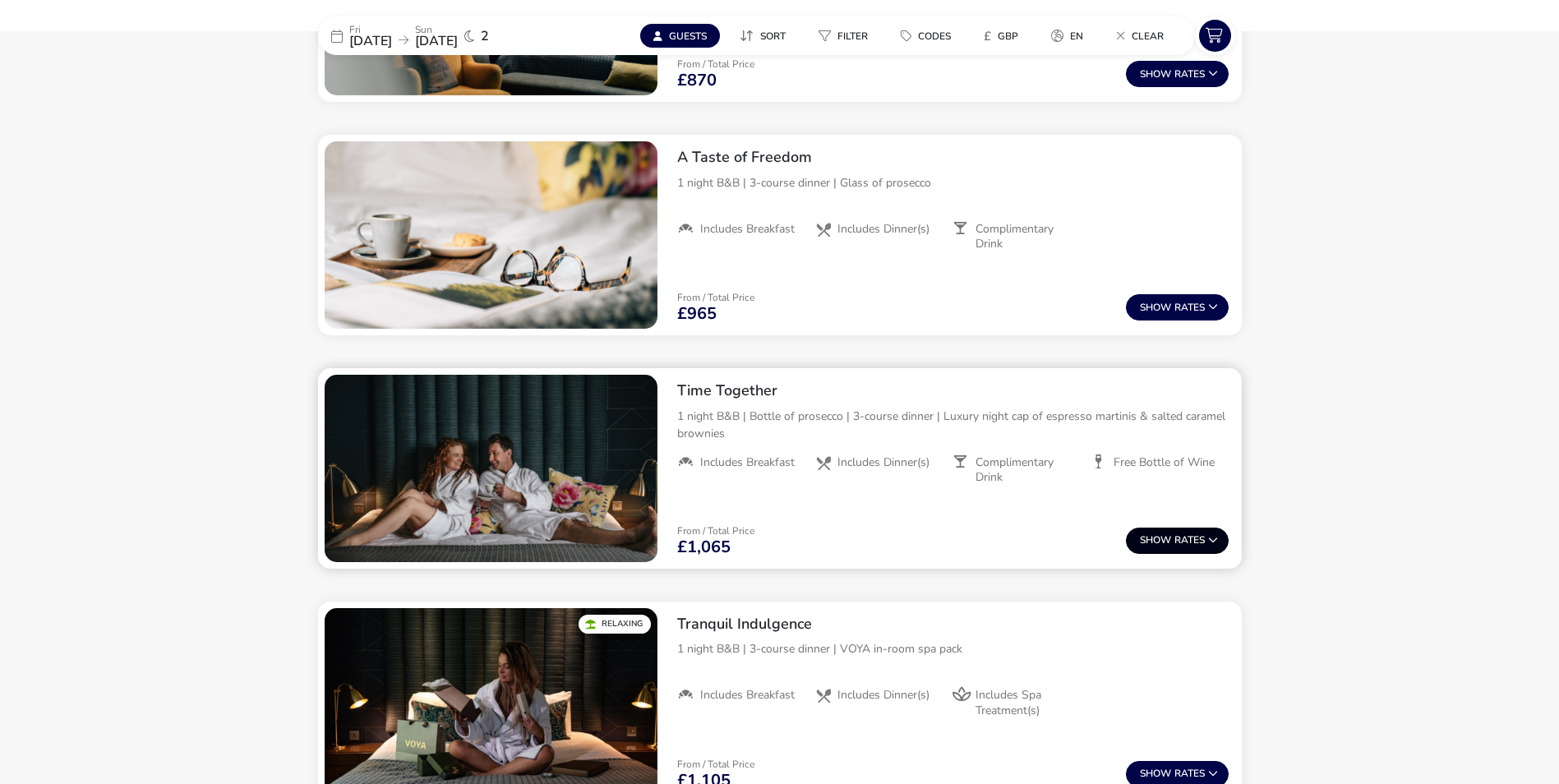
click at [1183, 536] on button "Show Rates" at bounding box center [1177, 540] width 103 height 26
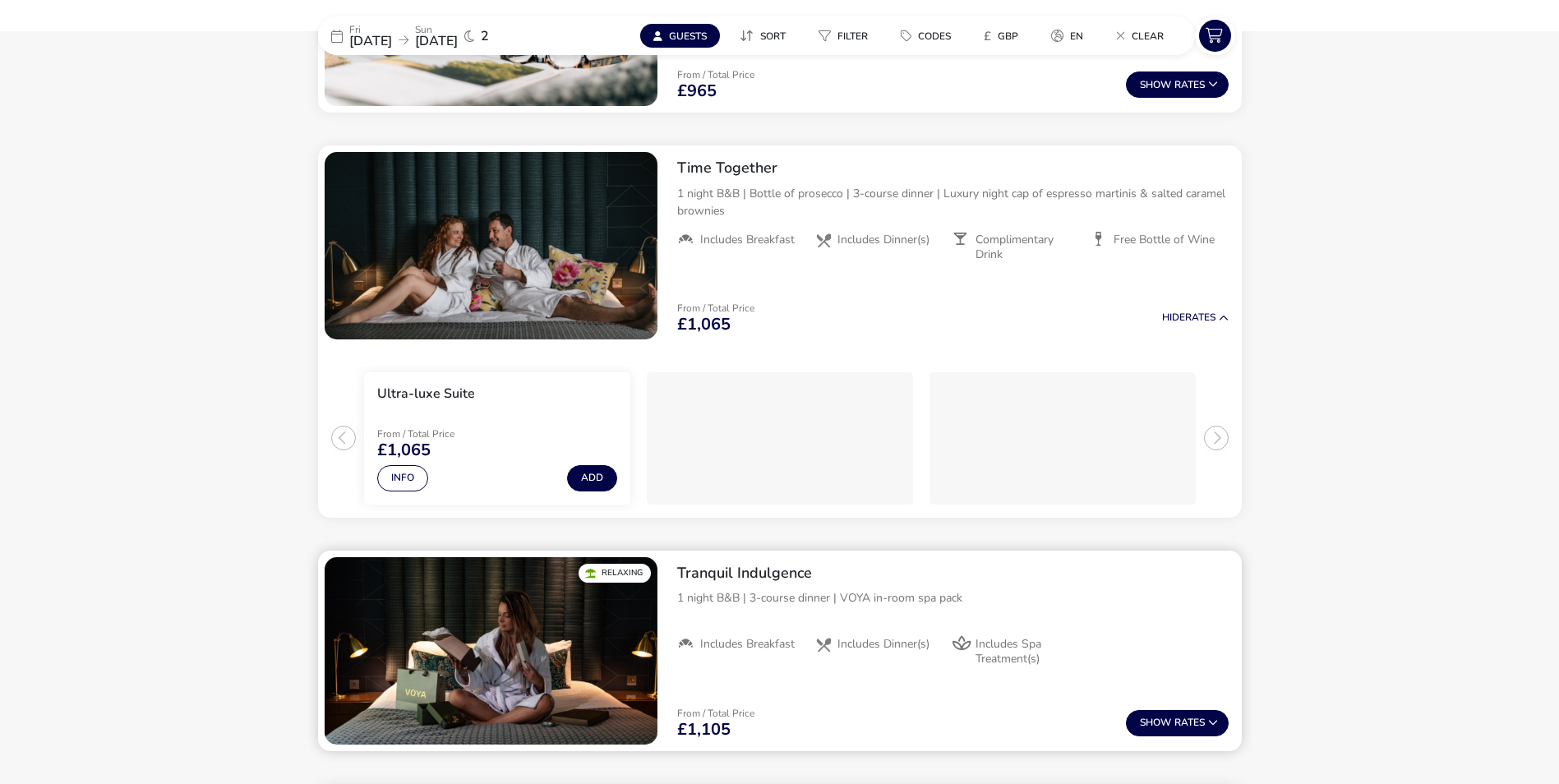
scroll to position [1107, 0]
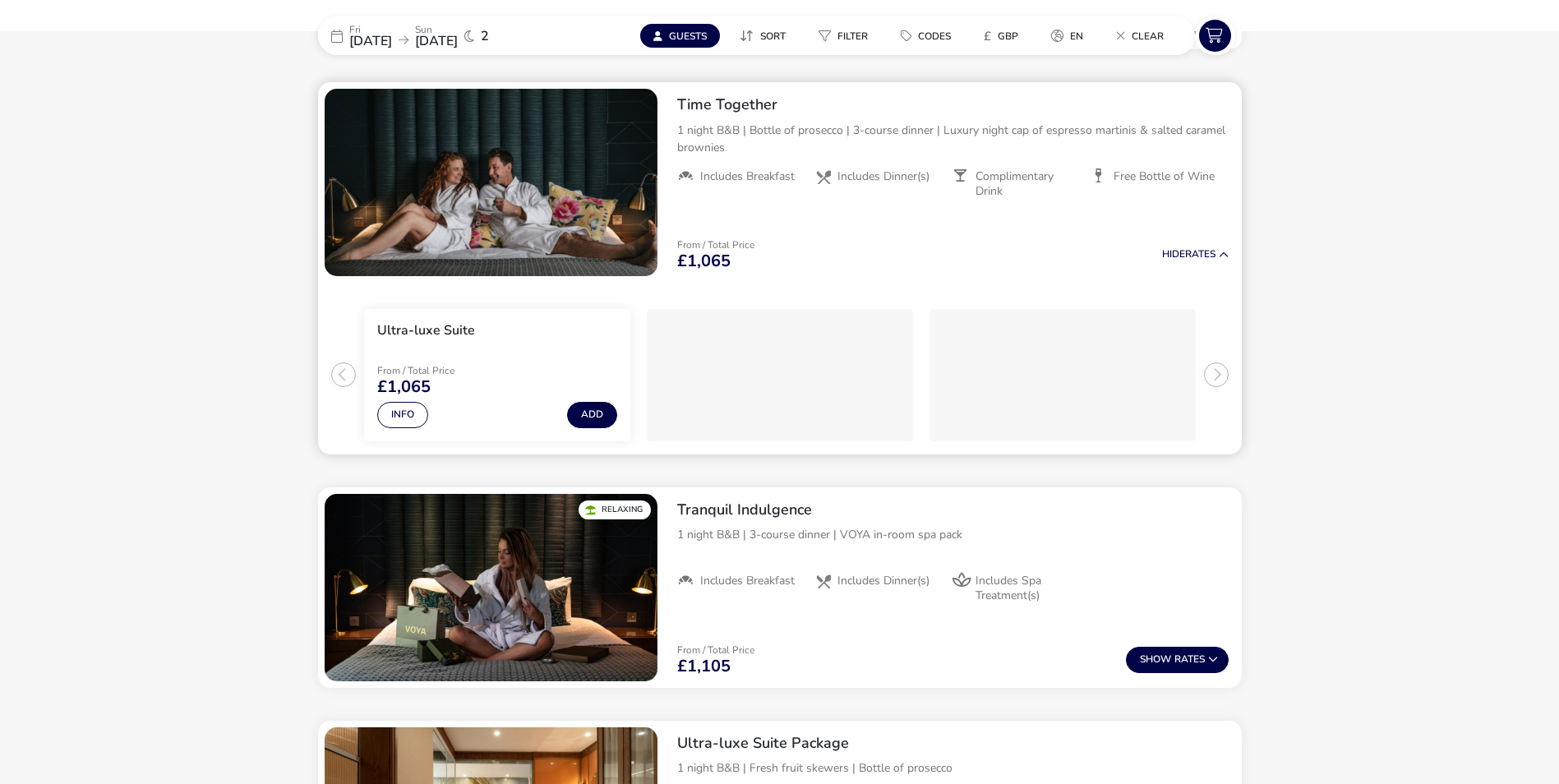
click at [1208, 377] on ul "Ultra-luxe Suite From / Total Price £1,065 Info Add" at bounding box center [780, 369] width 924 height 172
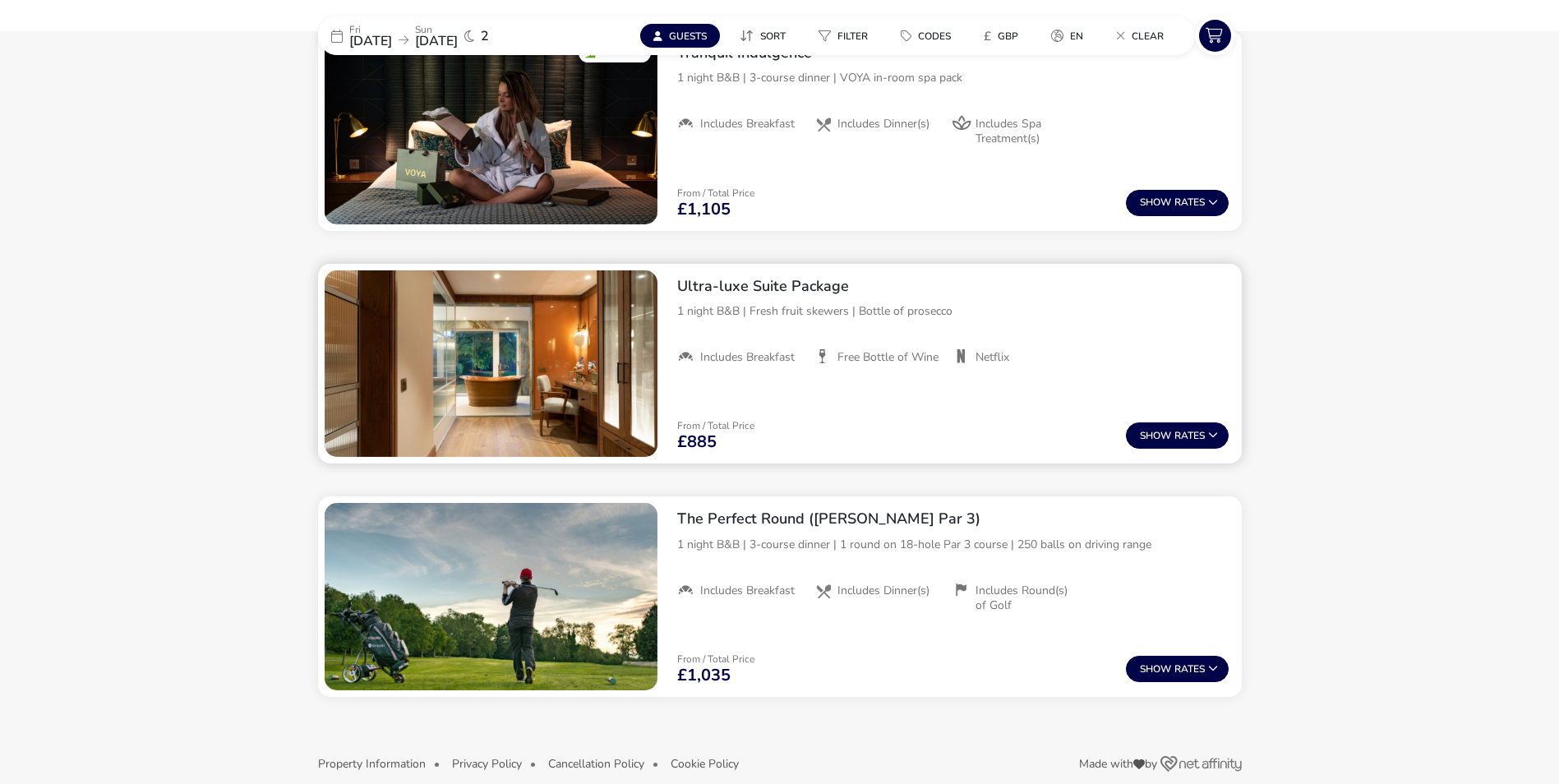
scroll to position [1585, 0]
